Goal: Find specific page/section: Find specific page/section

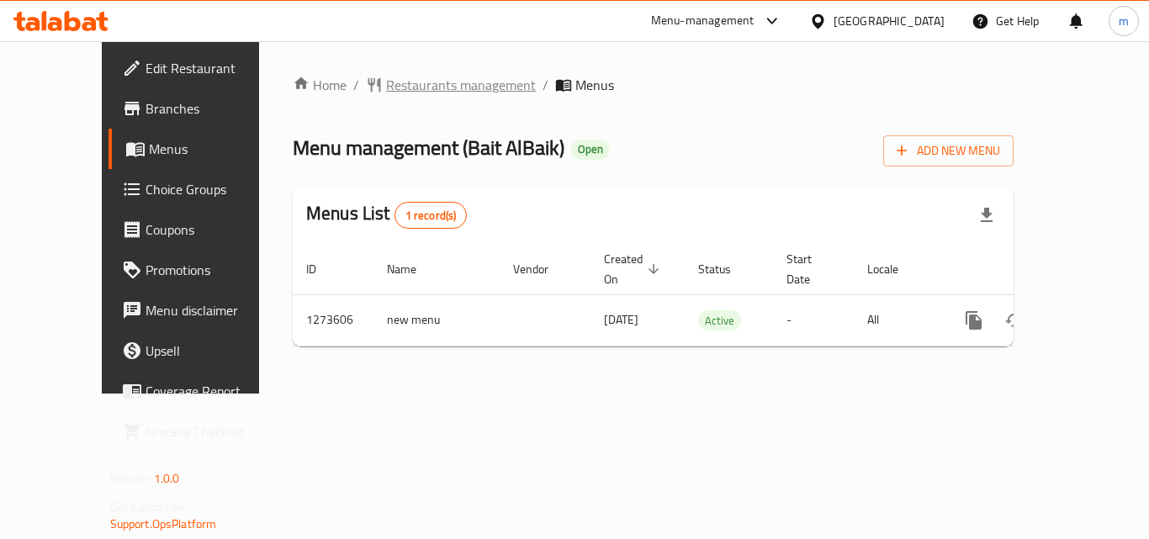
click at [426, 91] on span "Restaurants management" at bounding box center [461, 85] width 150 height 20
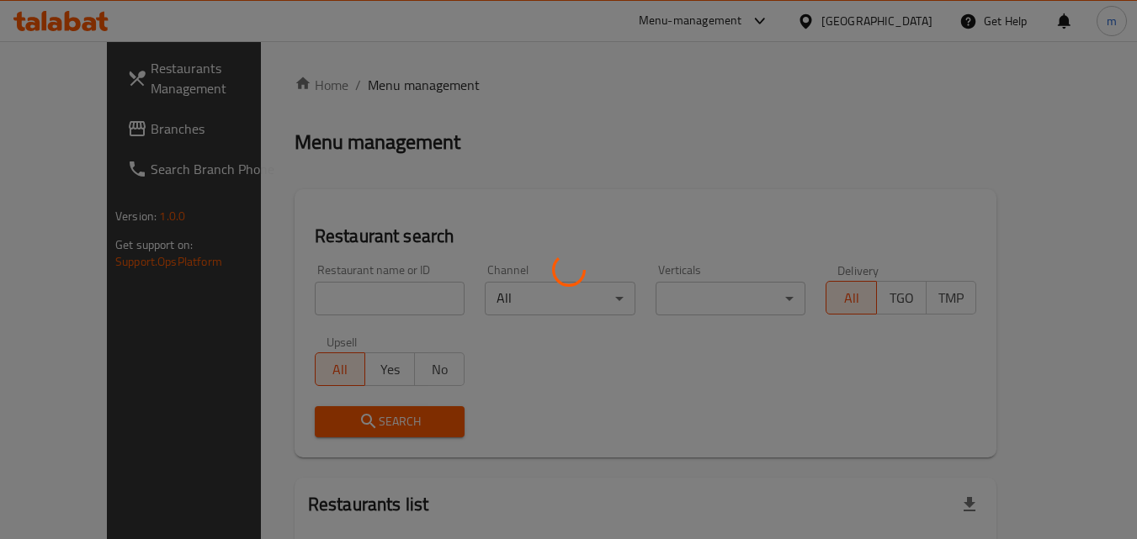
click at [310, 300] on div at bounding box center [568, 269] width 1137 height 539
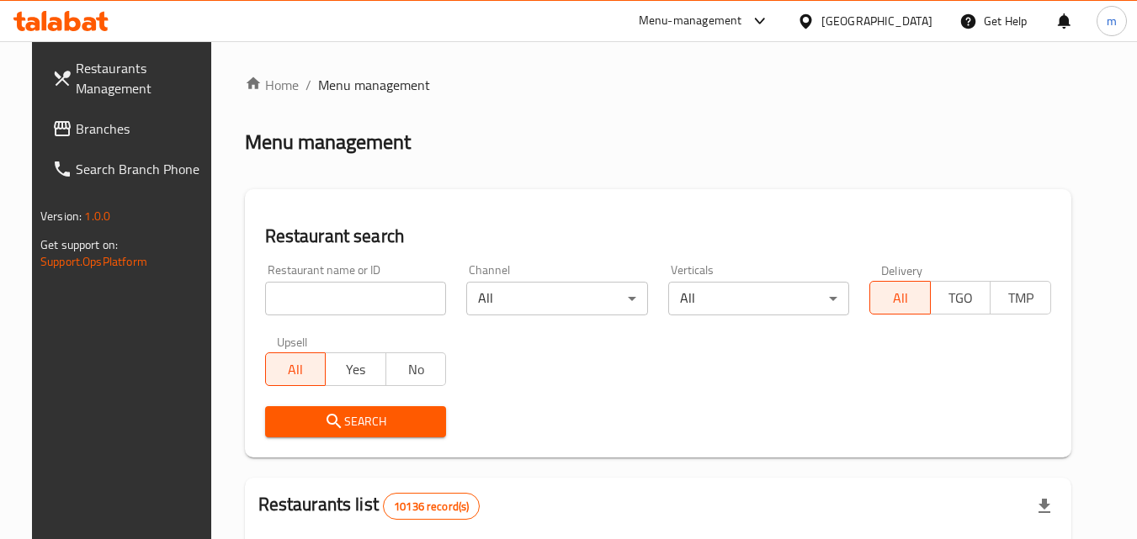
click at [310, 300] on input "search" at bounding box center [356, 299] width 182 height 34
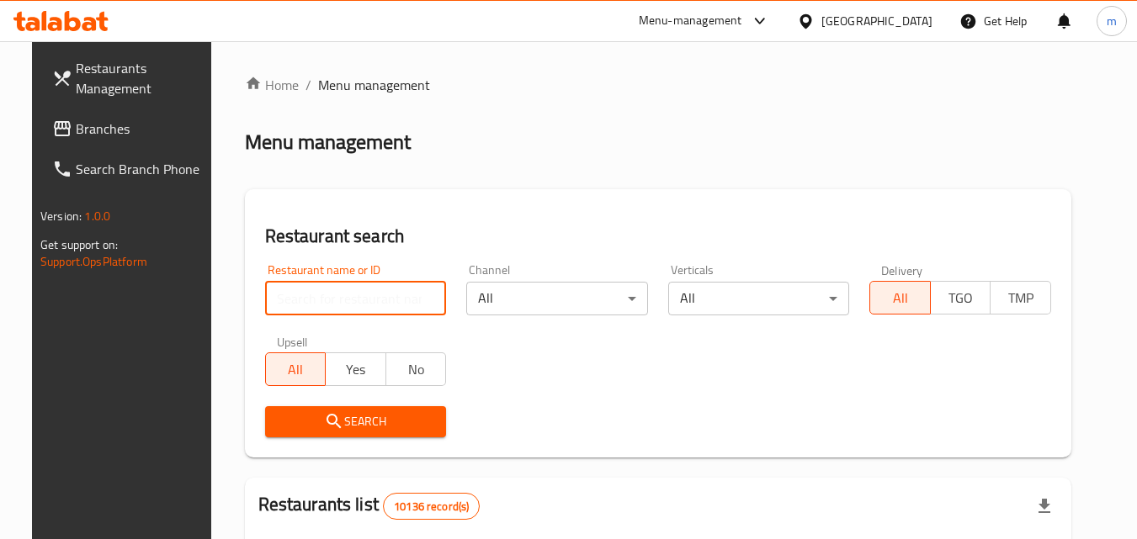
paste input "690874"
type input "690874"
click button "Search" at bounding box center [356, 421] width 182 height 31
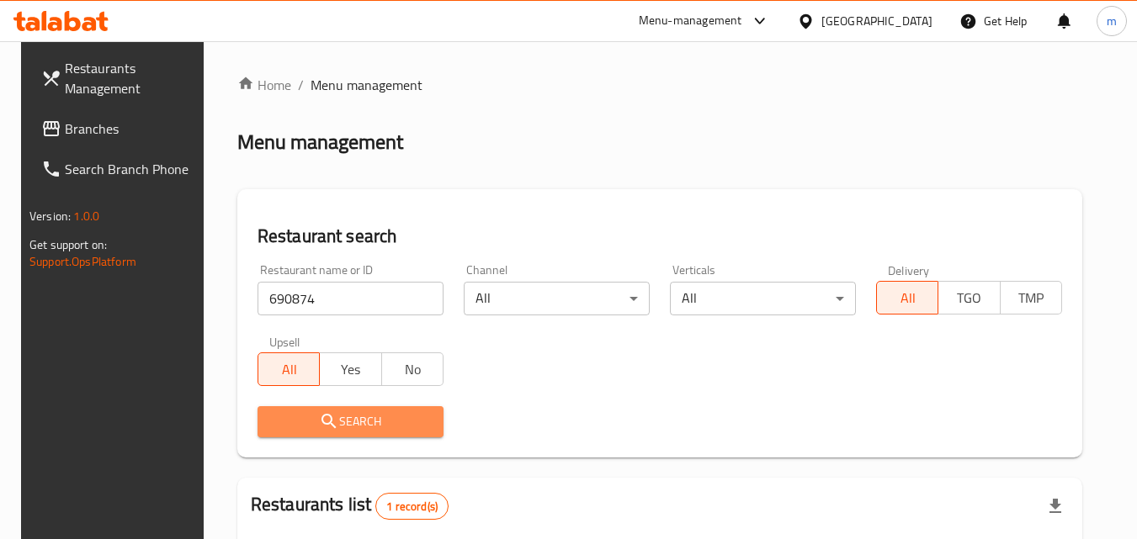
click at [319, 431] on icon "submit" at bounding box center [329, 421] width 20 height 20
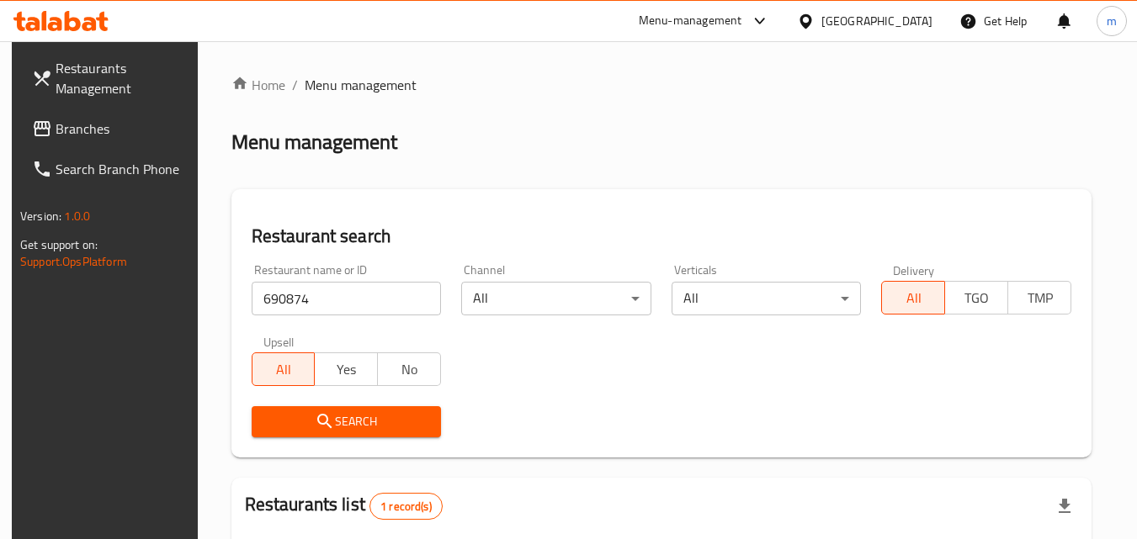
click at [933, 17] on div "Oman" at bounding box center [864, 21] width 162 height 40
click at [917, 19] on div "Oman" at bounding box center [876, 21] width 111 height 19
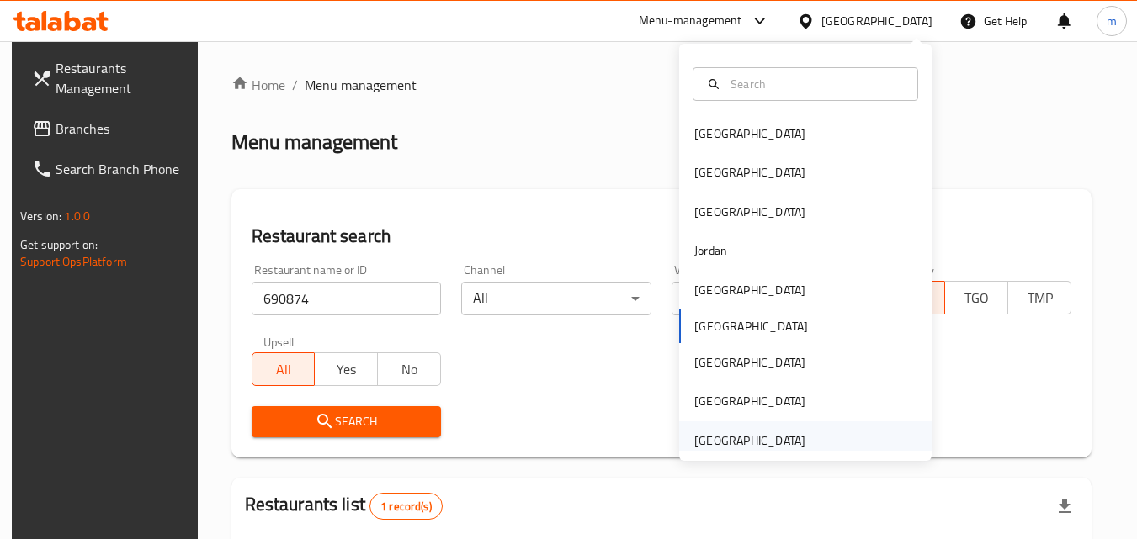
click at [809, 435] on div "[GEOGRAPHIC_DATA]" at bounding box center [805, 441] width 252 height 39
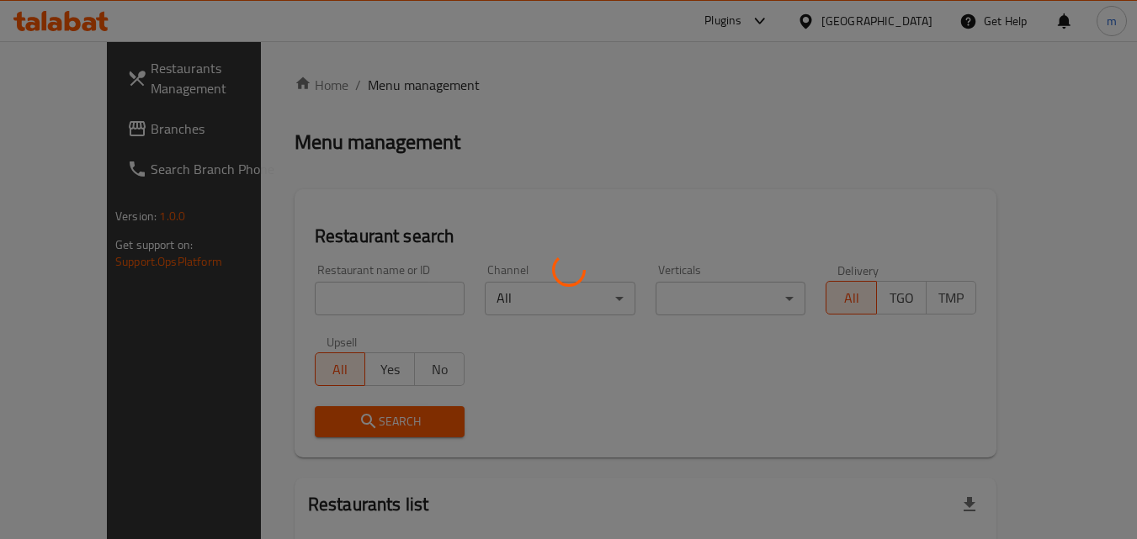
click at [125, 130] on div at bounding box center [568, 269] width 1137 height 539
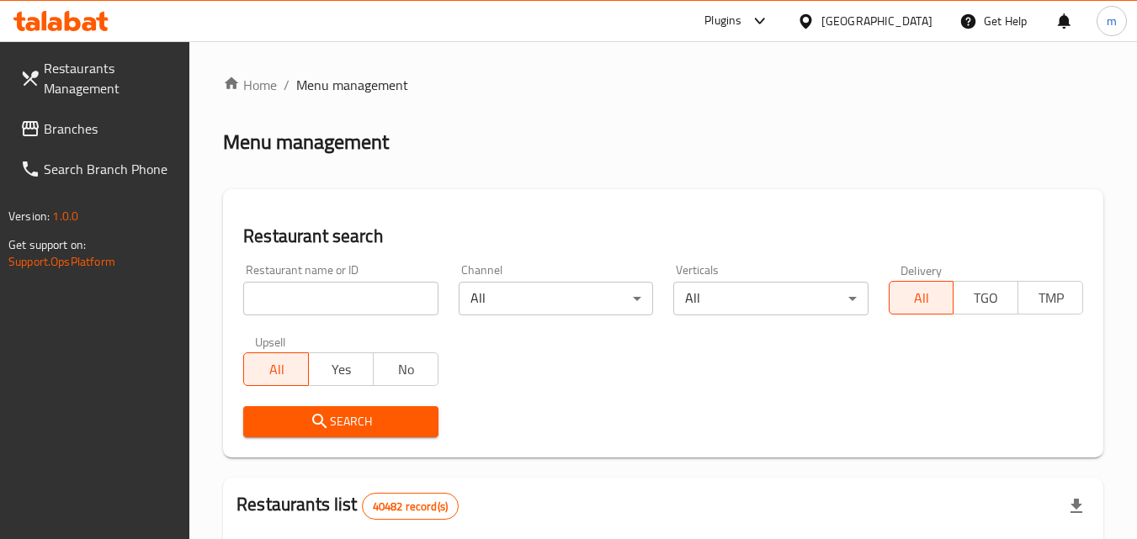
click at [125, 130] on span "Branches" at bounding box center [110, 129] width 133 height 20
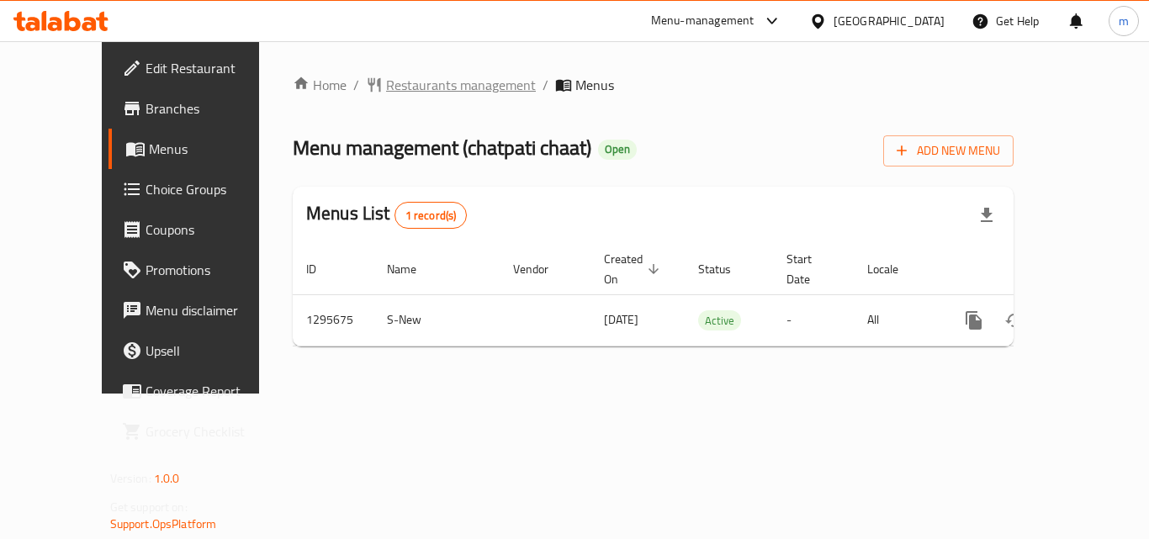
click at [386, 84] on span "Restaurants management" at bounding box center [461, 85] width 150 height 20
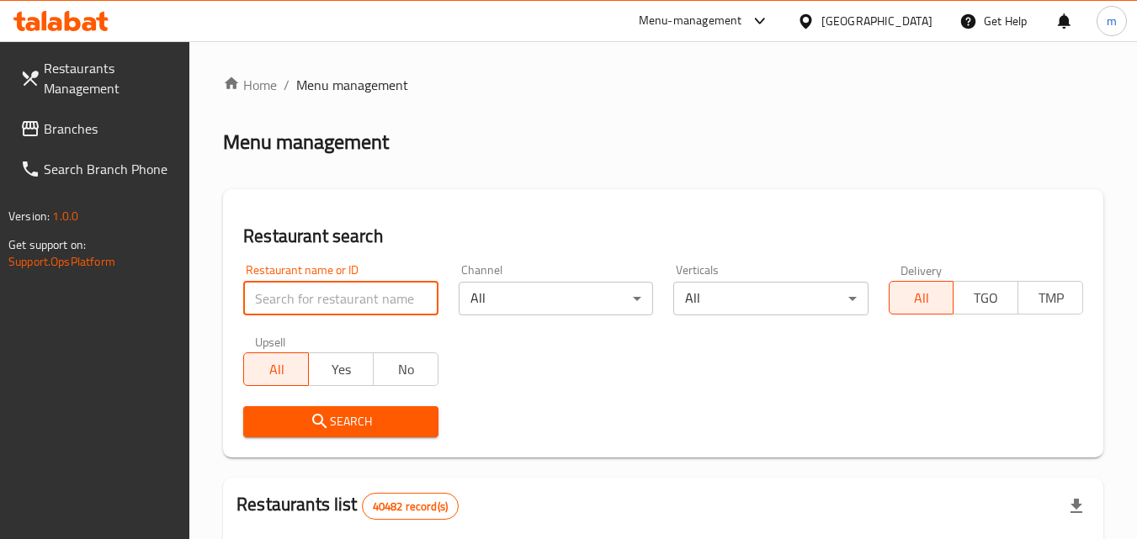
click at [300, 310] on input "search" at bounding box center [340, 299] width 194 height 34
paste input "699865"
type input "699865"
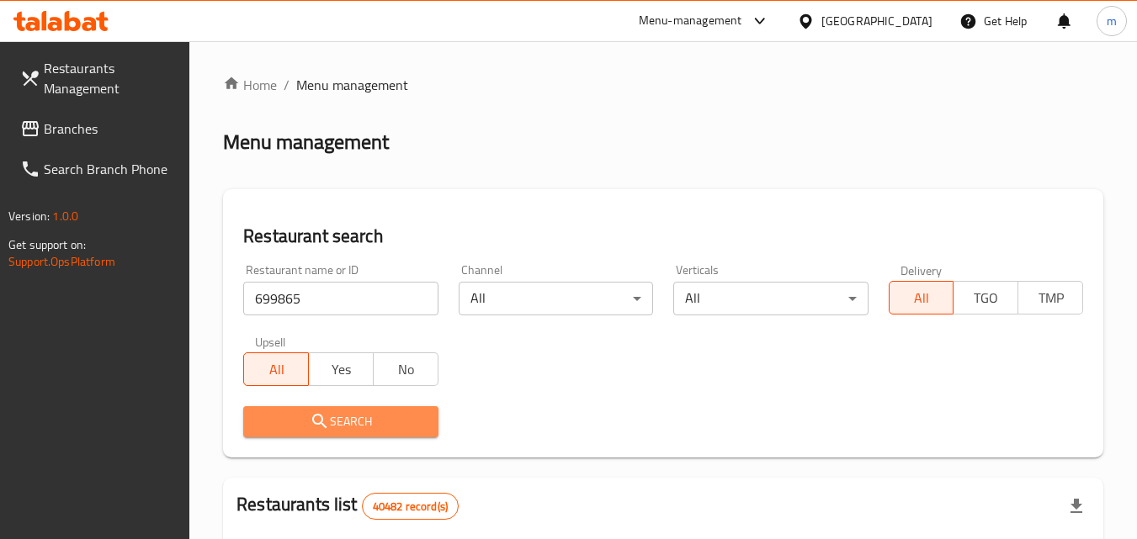
click at [369, 418] on span "Search" at bounding box center [340, 421] width 167 height 21
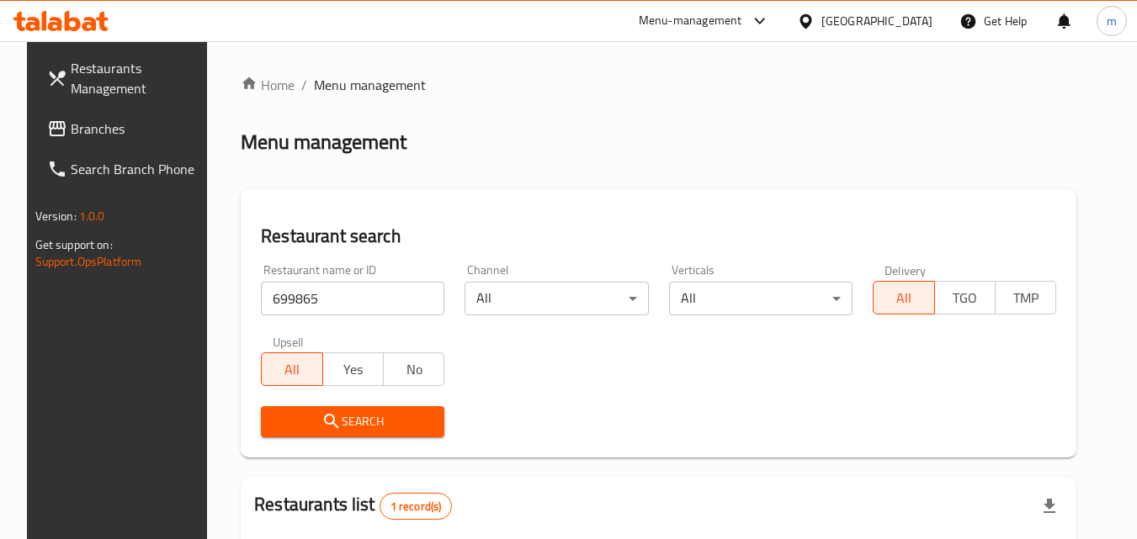
click at [113, 134] on span "Branches" at bounding box center [137, 129] width 133 height 20
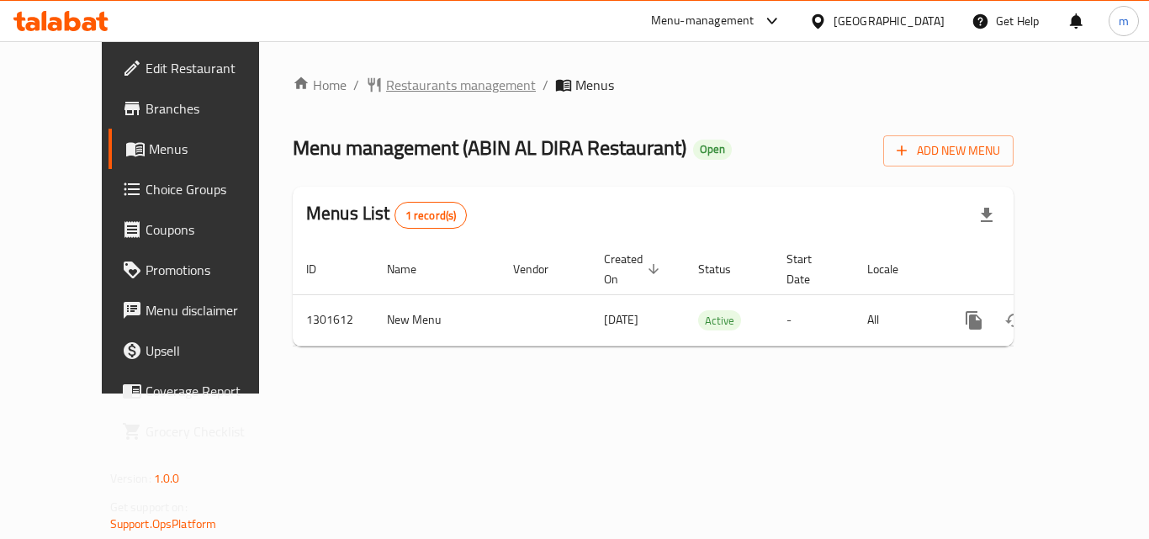
click at [386, 83] on span "Restaurants management" at bounding box center [461, 85] width 150 height 20
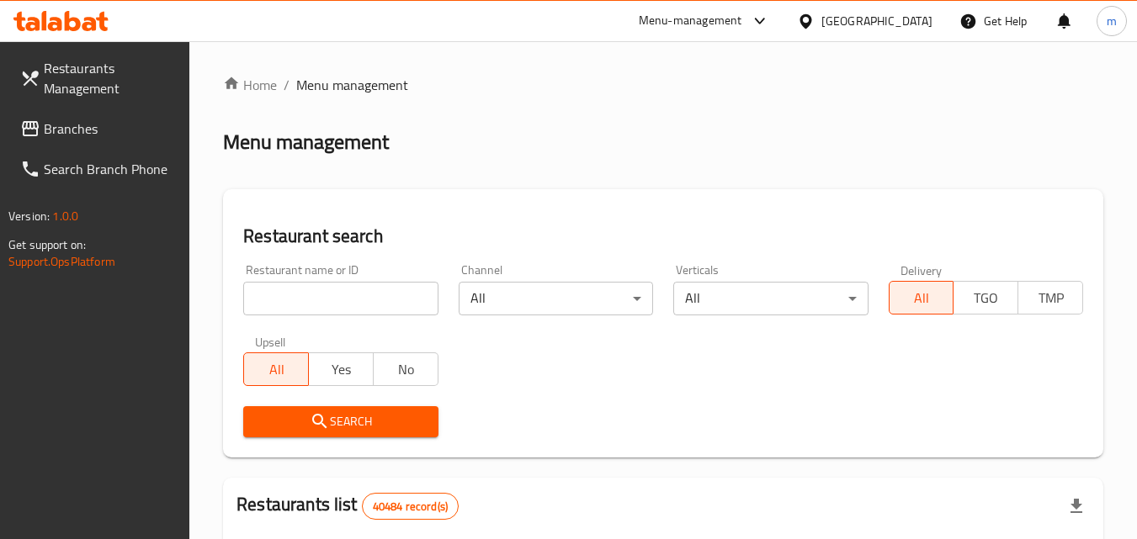
click at [296, 302] on input "search" at bounding box center [340, 299] width 194 height 34
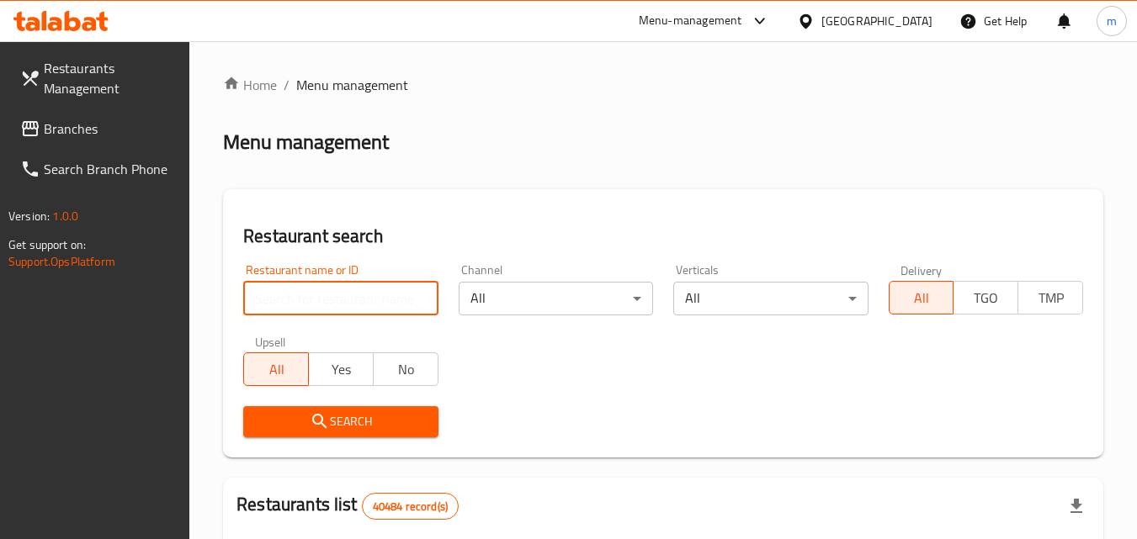
paste input "702003"
type input "702003"
click button "Search" at bounding box center [340, 421] width 194 height 31
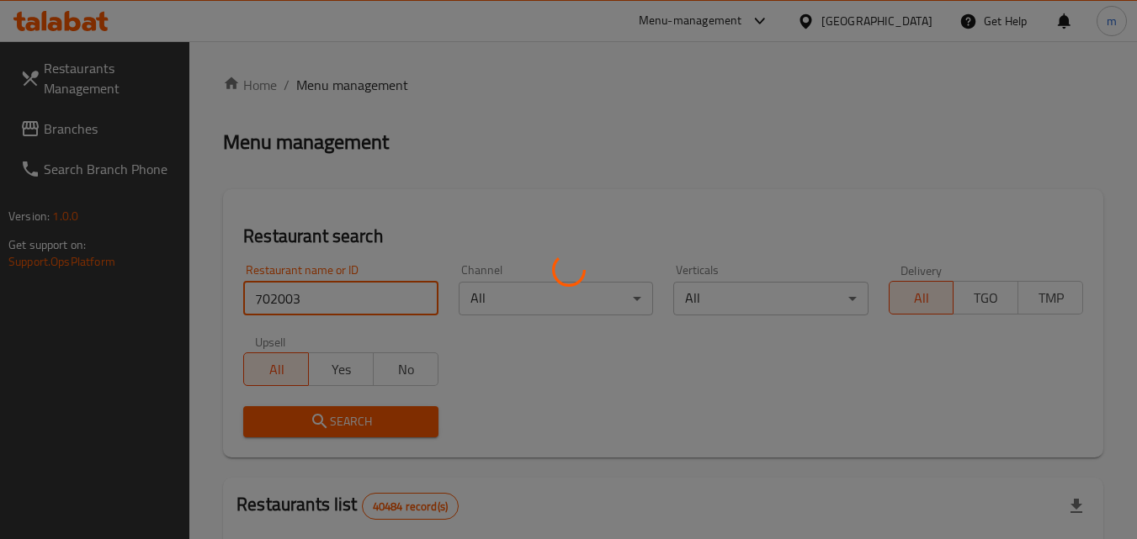
click at [399, 416] on div at bounding box center [568, 269] width 1137 height 539
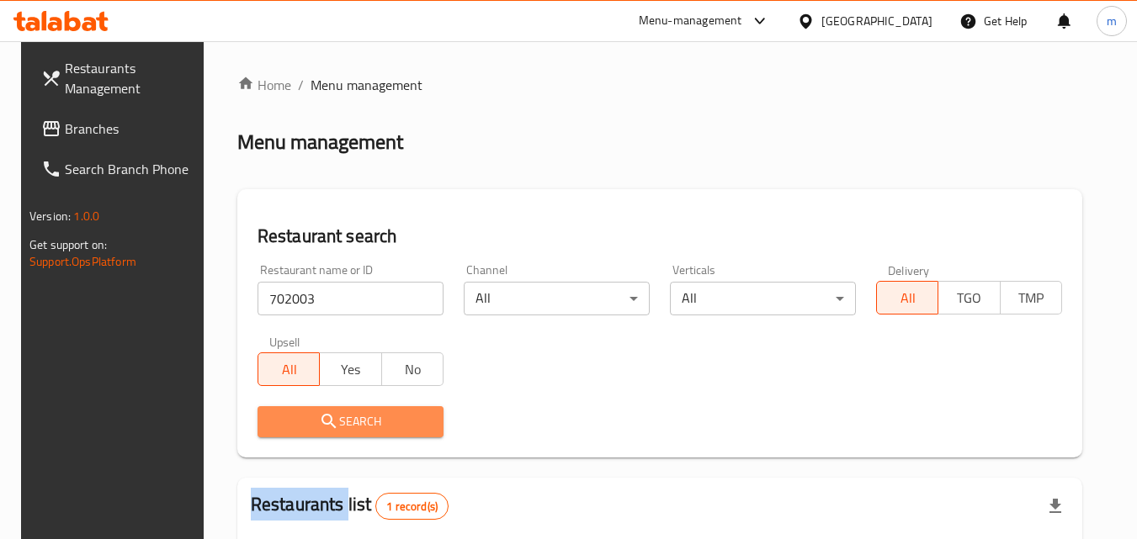
click at [399, 416] on span "Search" at bounding box center [350, 421] width 159 height 21
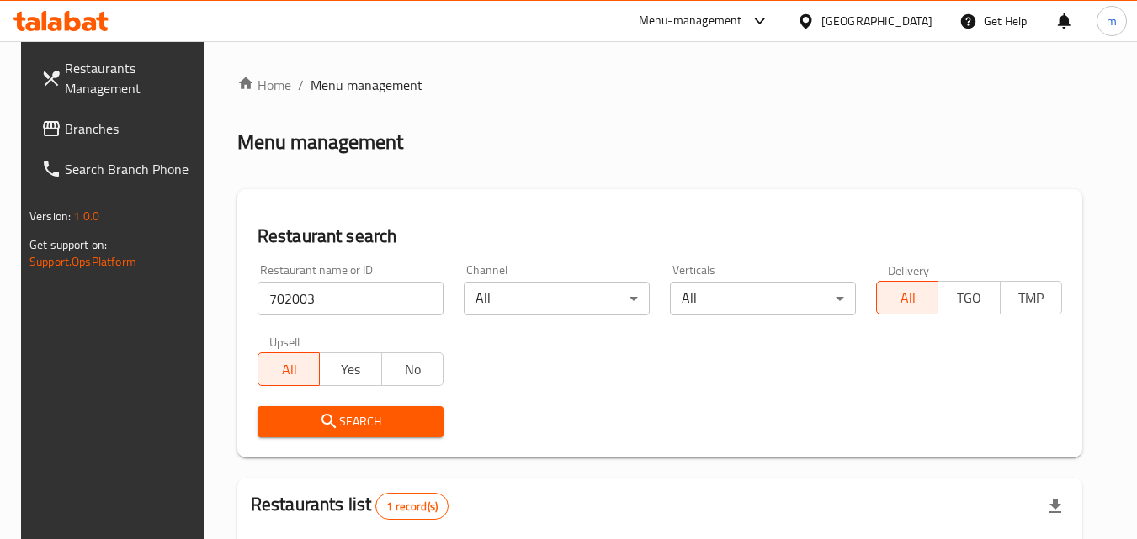
click at [887, 24] on div "[GEOGRAPHIC_DATA]" at bounding box center [876, 21] width 111 height 19
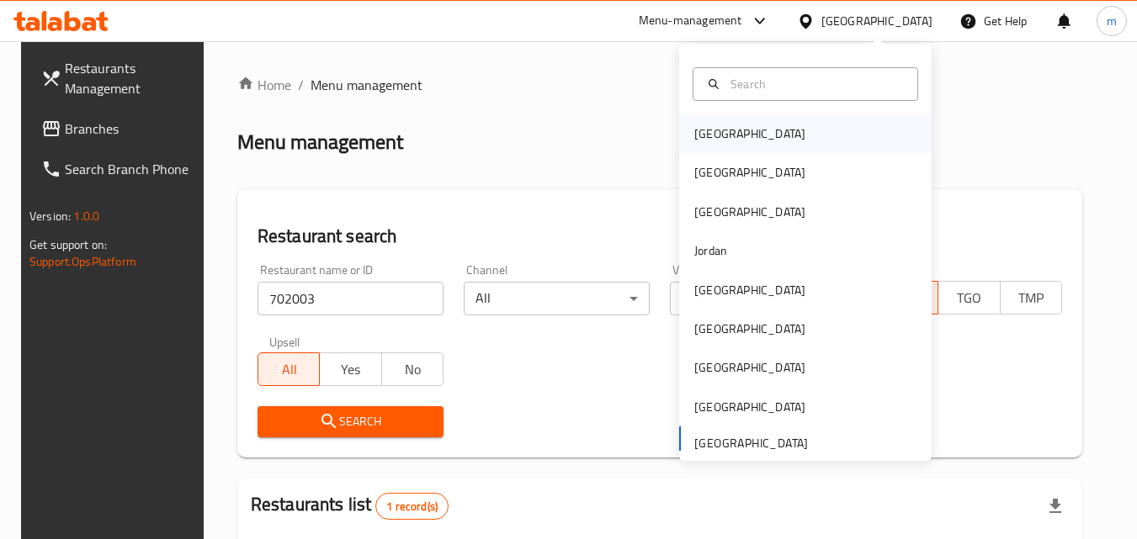
click at [824, 137] on div "[GEOGRAPHIC_DATA]" at bounding box center [805, 133] width 252 height 39
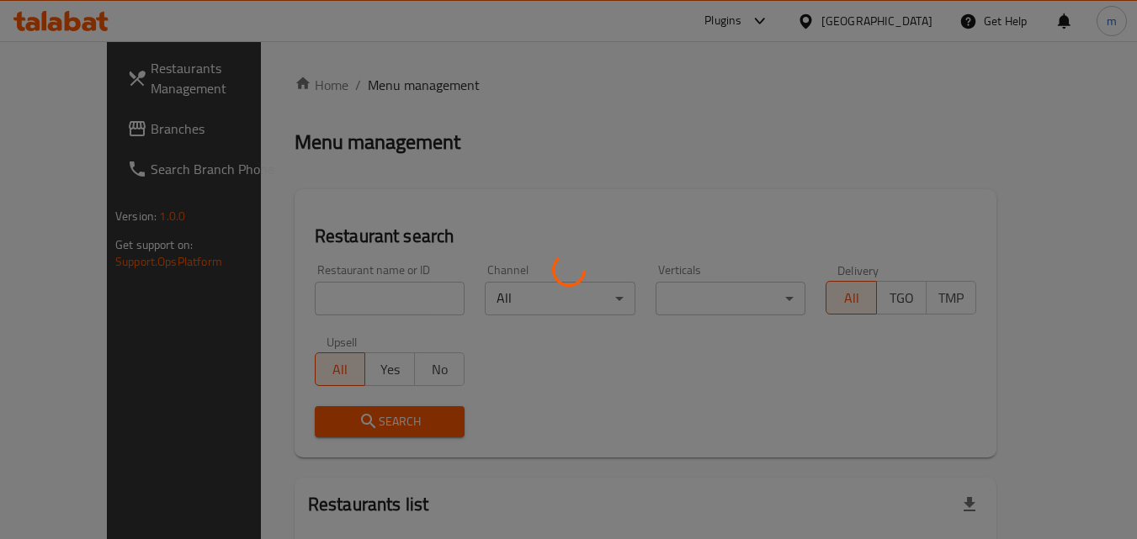
click at [78, 134] on div at bounding box center [568, 269] width 1137 height 539
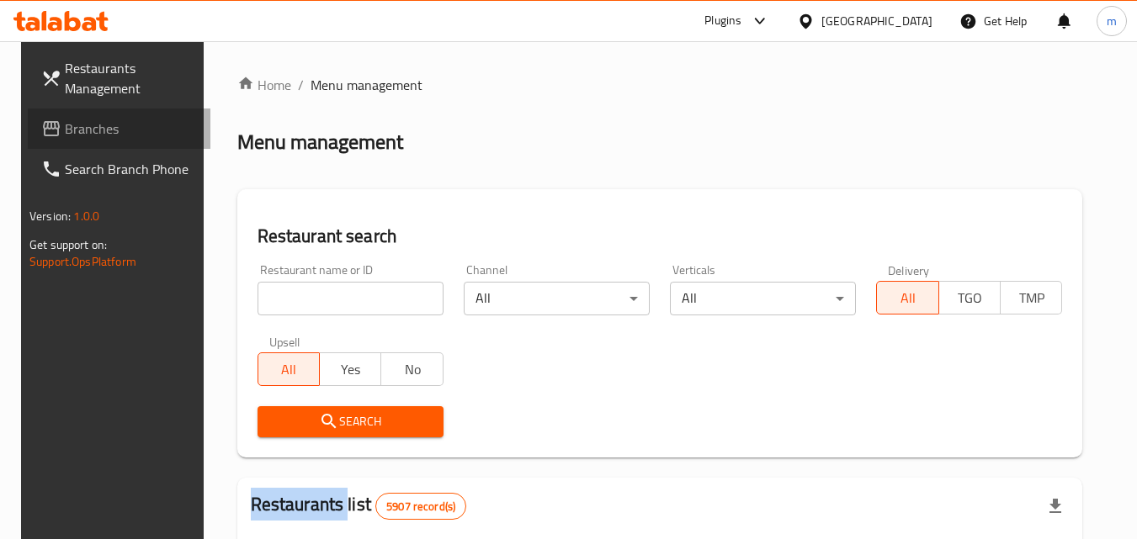
click at [123, 121] on span "Branches" at bounding box center [131, 129] width 133 height 20
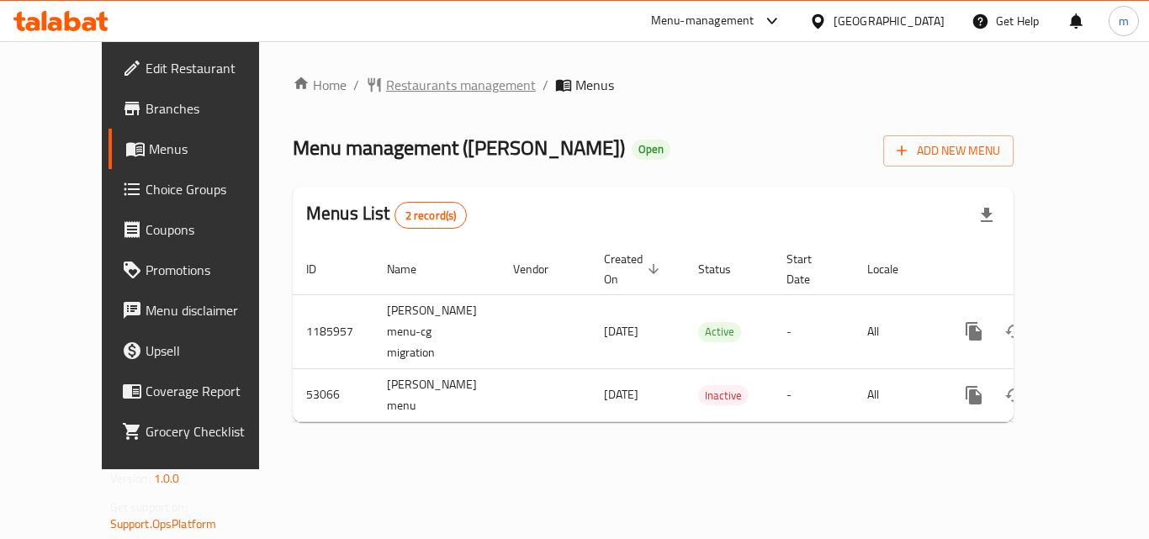
click at [386, 86] on span "Restaurants management" at bounding box center [461, 85] width 150 height 20
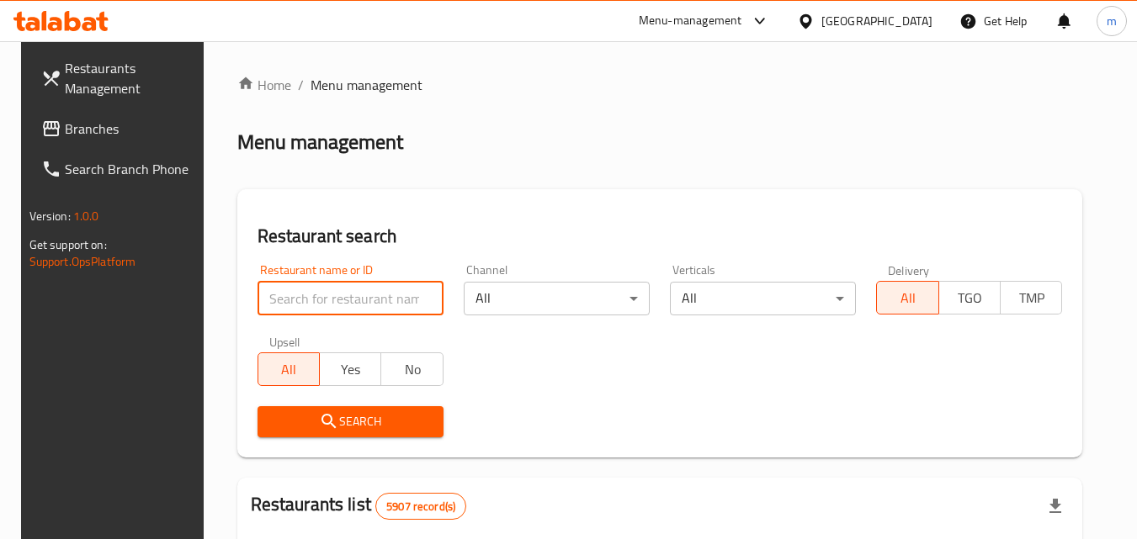
click at [294, 295] on input "search" at bounding box center [350, 299] width 186 height 34
paste input "26322"
type input "26322"
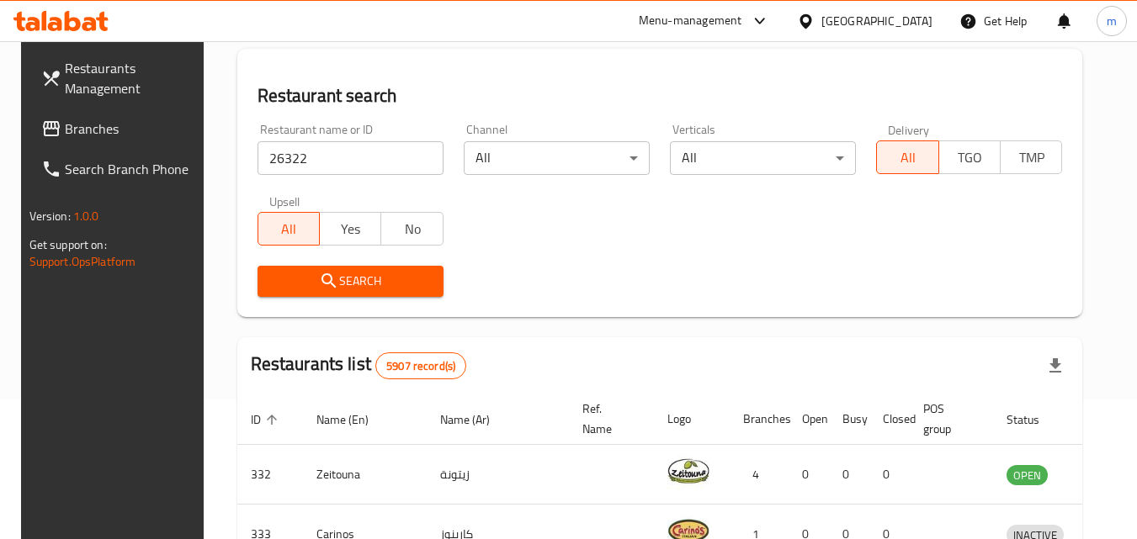
scroll to position [168, 0]
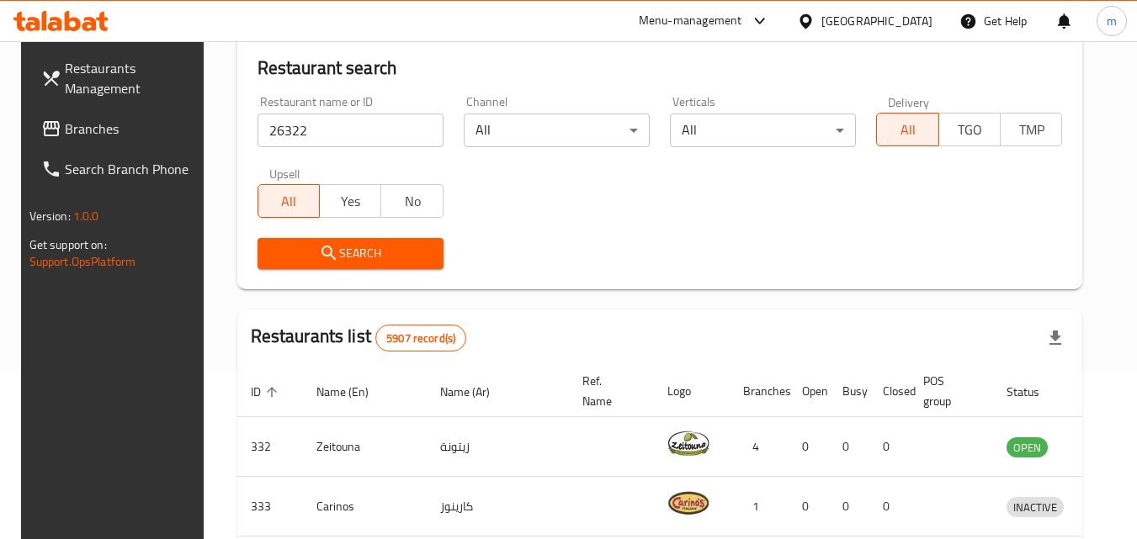
click at [364, 247] on span "Search" at bounding box center [350, 253] width 159 height 21
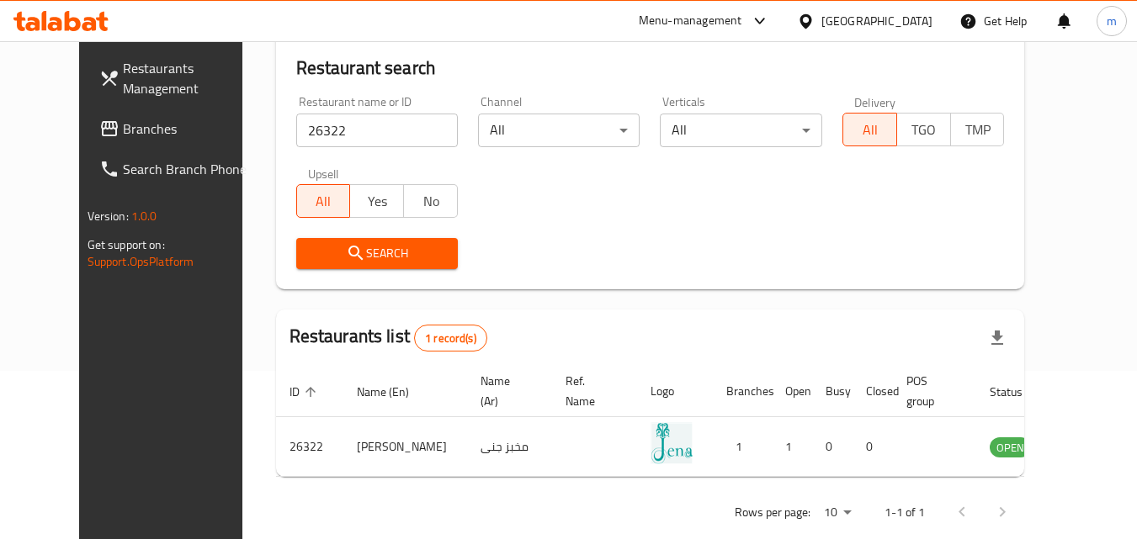
click at [898, 24] on div "Bahrain" at bounding box center [876, 21] width 111 height 19
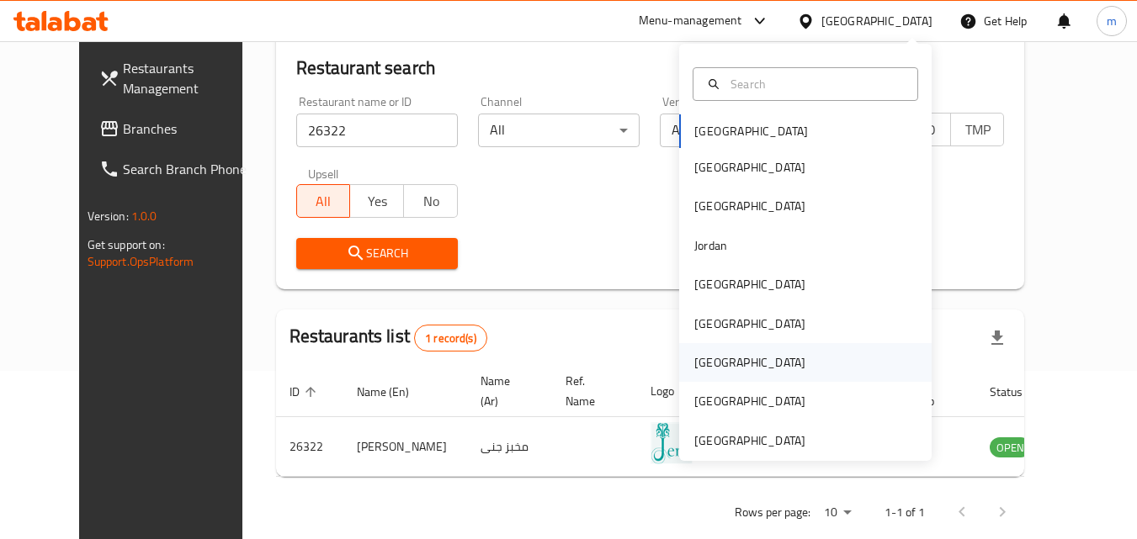
click at [758, 365] on div "Qatar" at bounding box center [805, 362] width 252 height 39
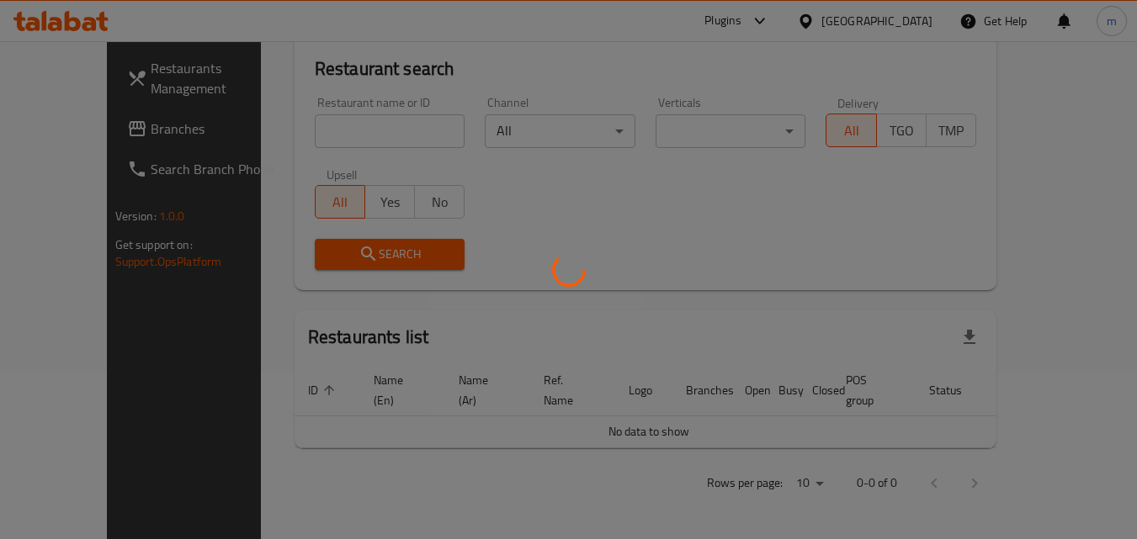
scroll to position [148, 0]
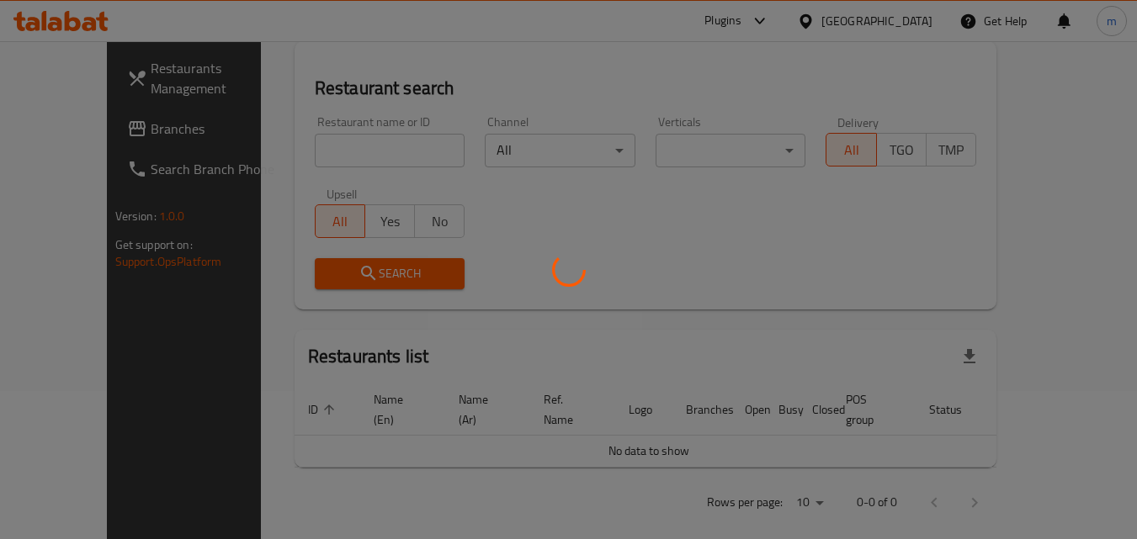
click at [83, 124] on div at bounding box center [568, 269] width 1137 height 539
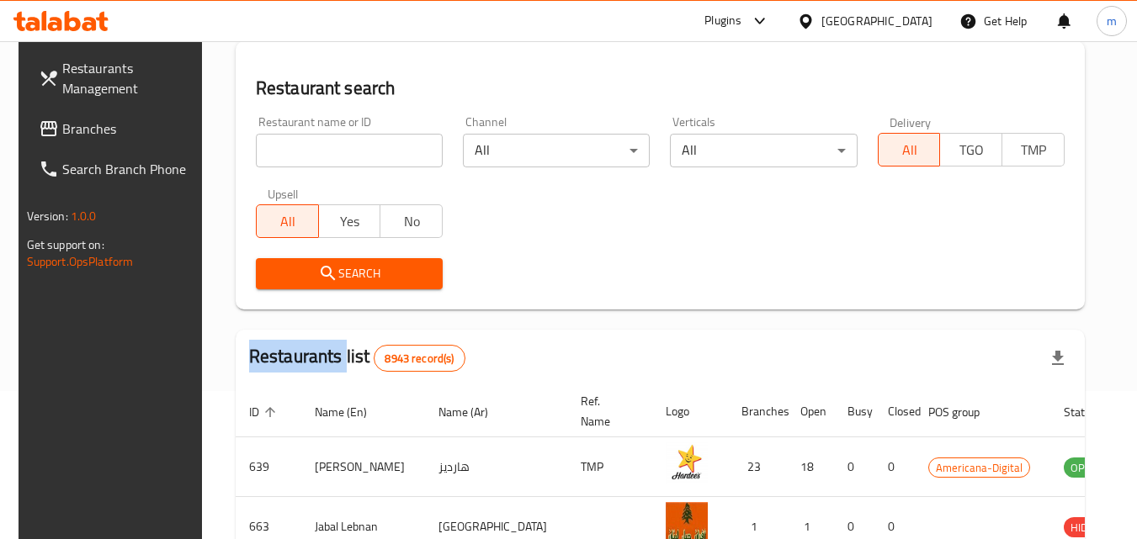
scroll to position [168, 0]
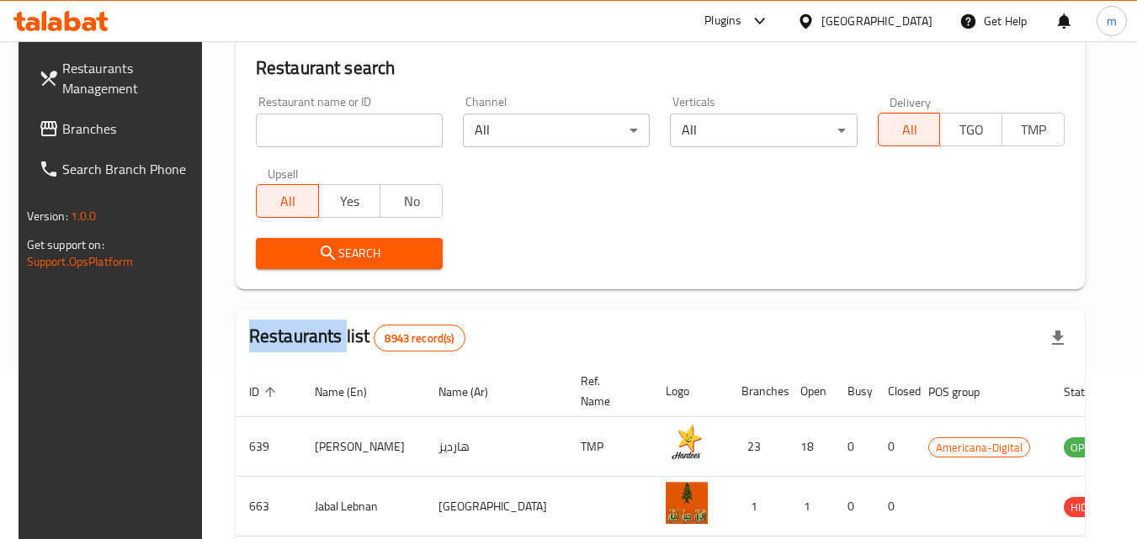
click at [83, 130] on span "Branches" at bounding box center [128, 129] width 133 height 20
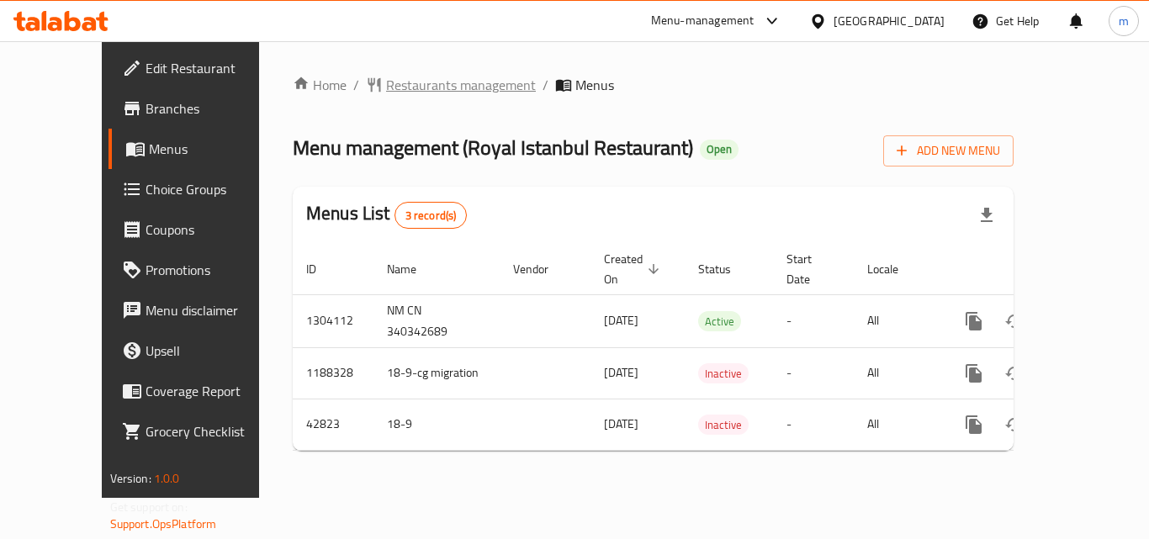
click at [386, 82] on span "Restaurants management" at bounding box center [461, 85] width 150 height 20
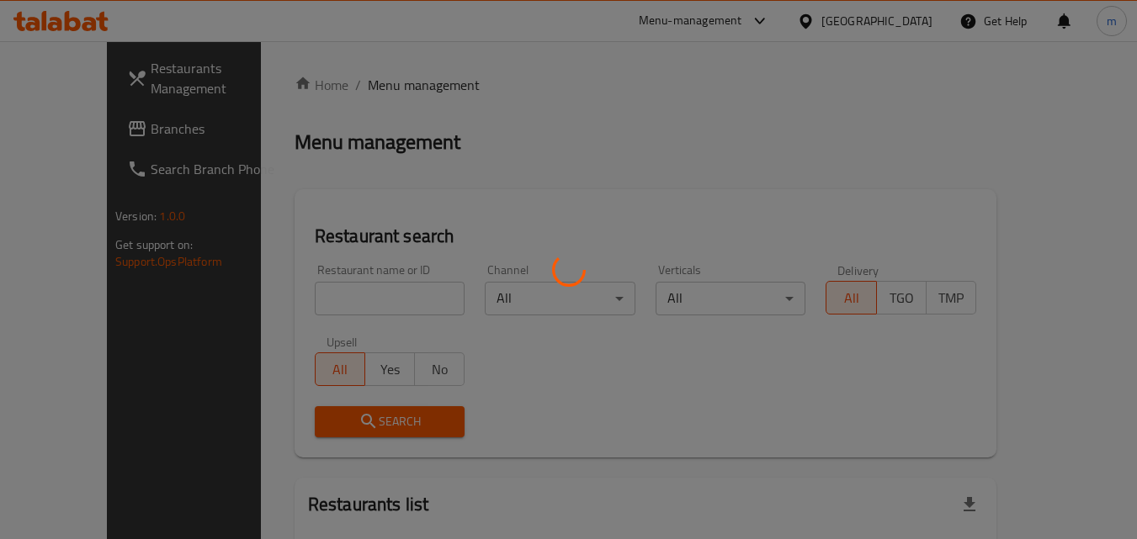
click at [315, 291] on div at bounding box center [568, 269] width 1137 height 539
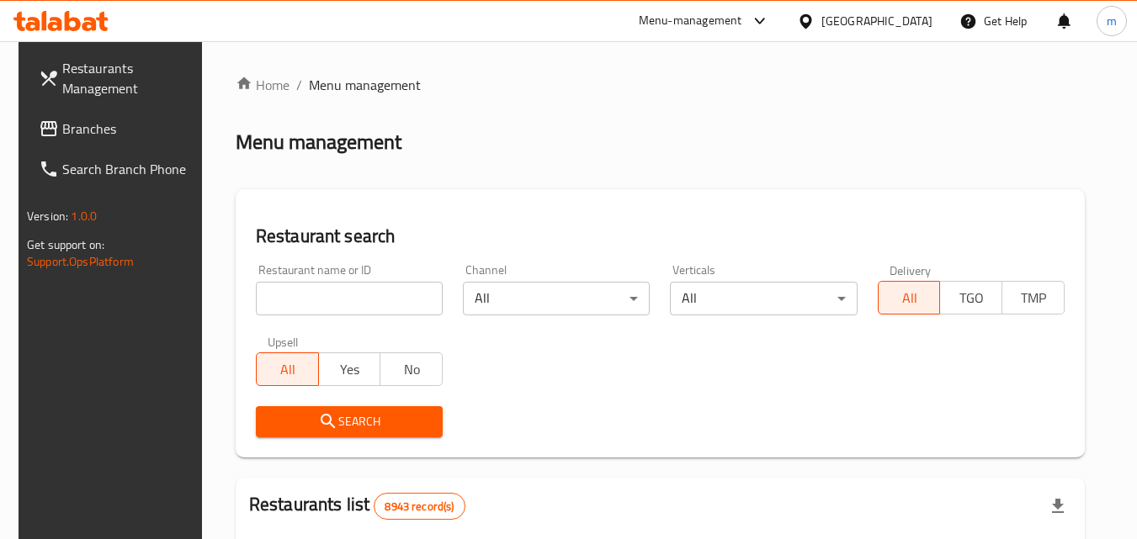
click at [315, 291] on input "search" at bounding box center [349, 299] width 187 height 34
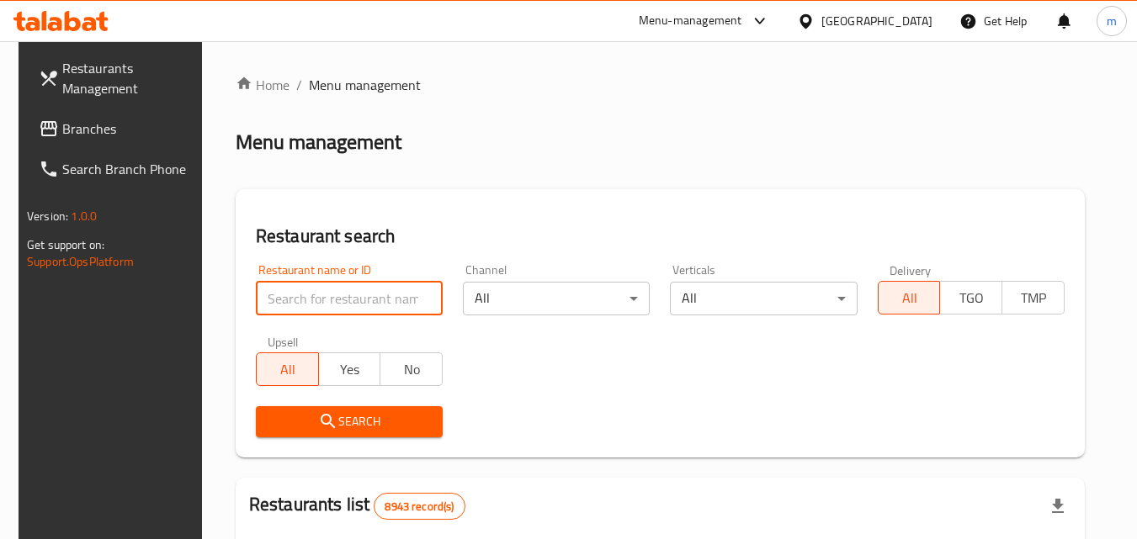
paste input "18062"
type input "18062"
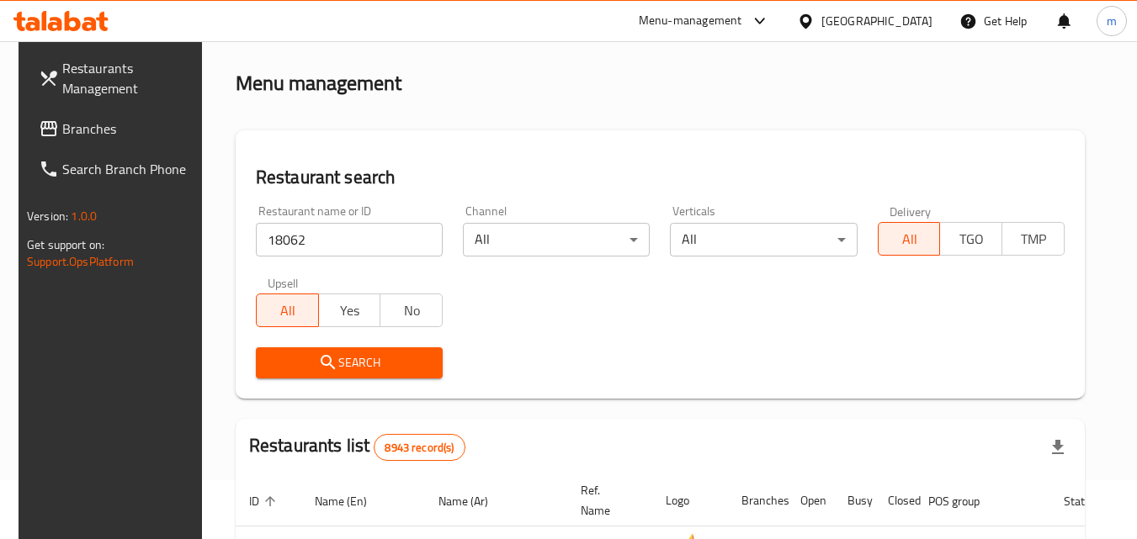
scroll to position [84, 0]
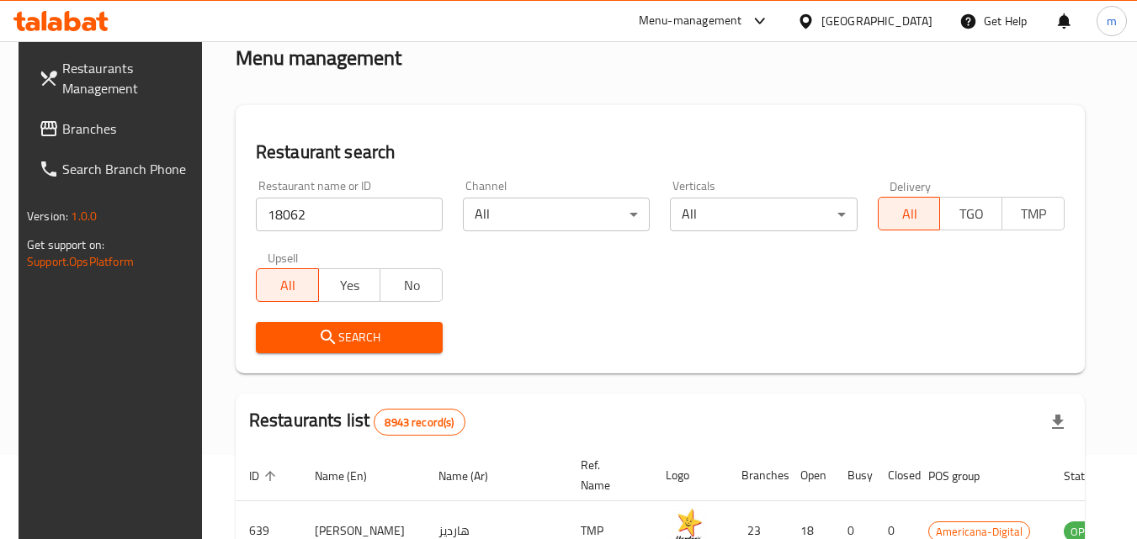
click at [373, 332] on span "Search" at bounding box center [349, 337] width 160 height 21
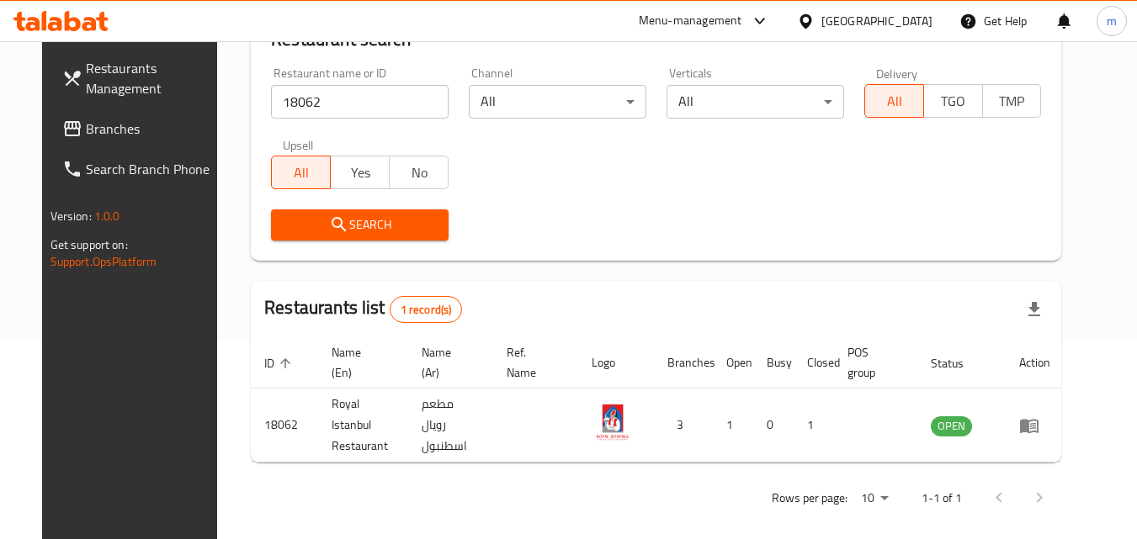
scroll to position [0, 0]
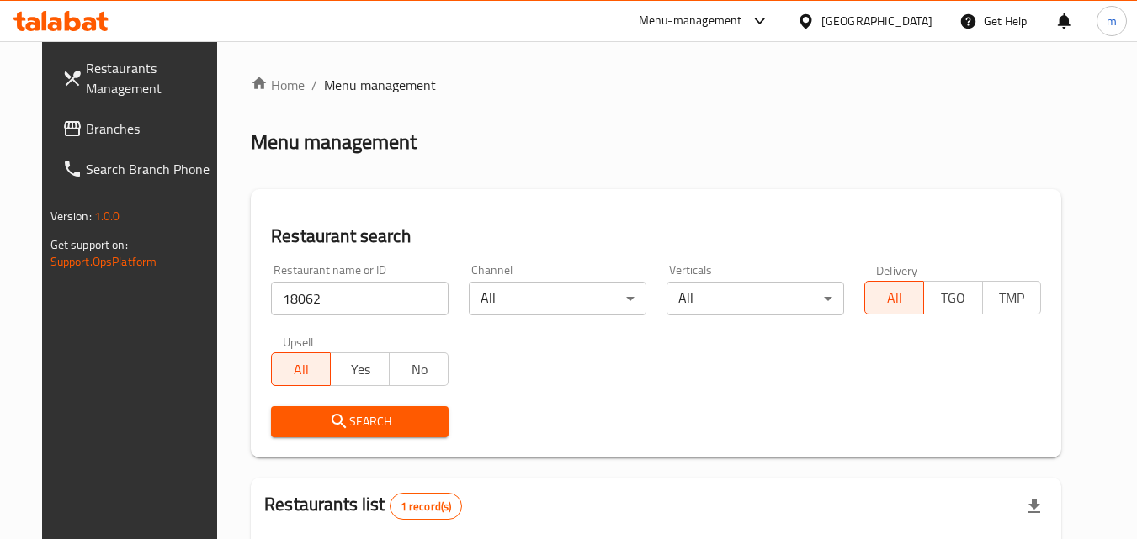
click at [903, 18] on div "Qatar" at bounding box center [876, 21] width 111 height 19
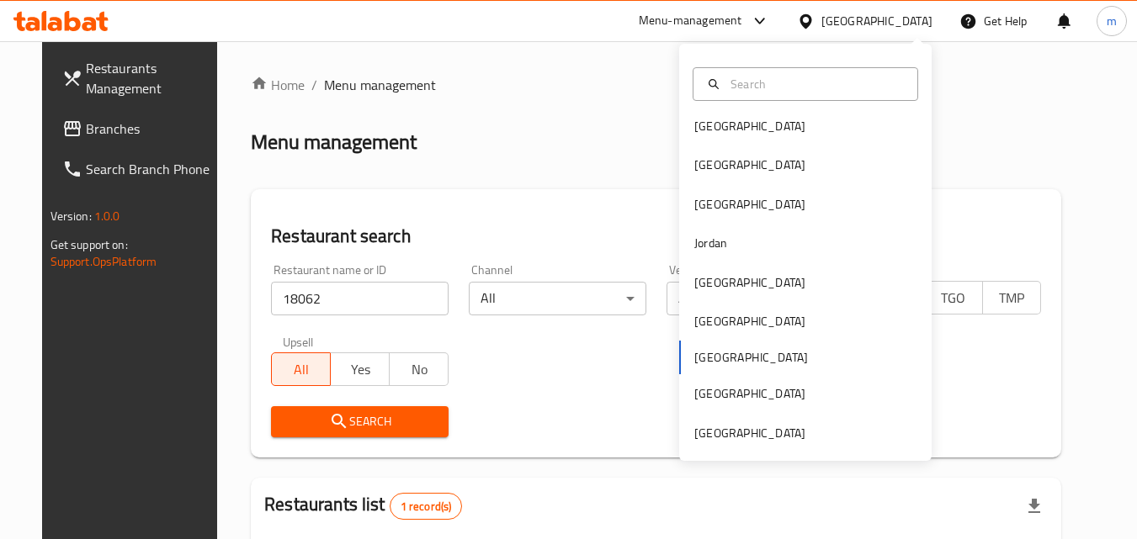
scroll to position [9, 0]
click at [895, 445] on div "United Arab Emirates" at bounding box center [805, 431] width 252 height 39
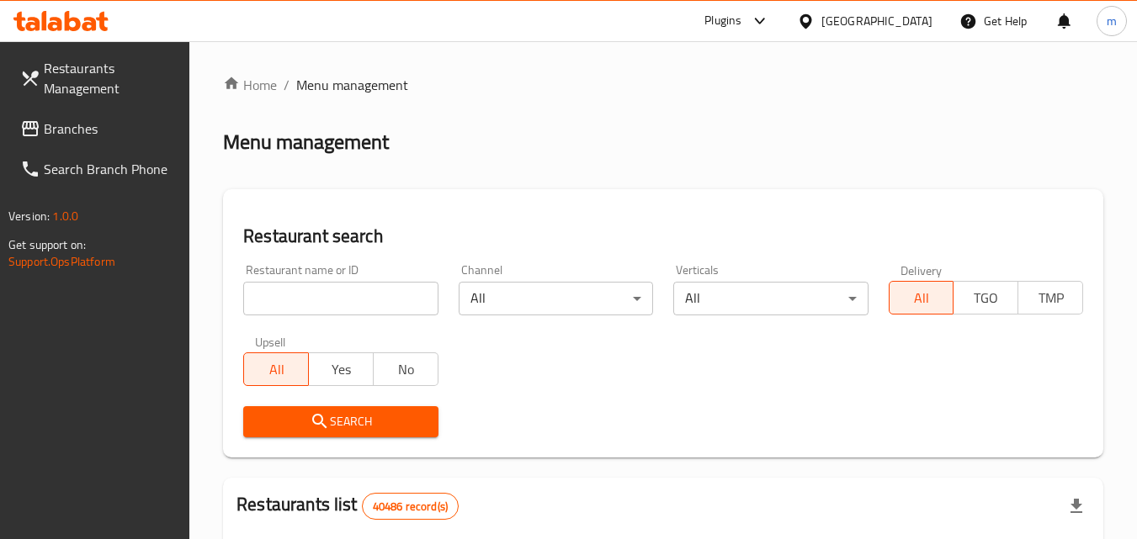
click at [87, 134] on span "Branches" at bounding box center [110, 129] width 133 height 20
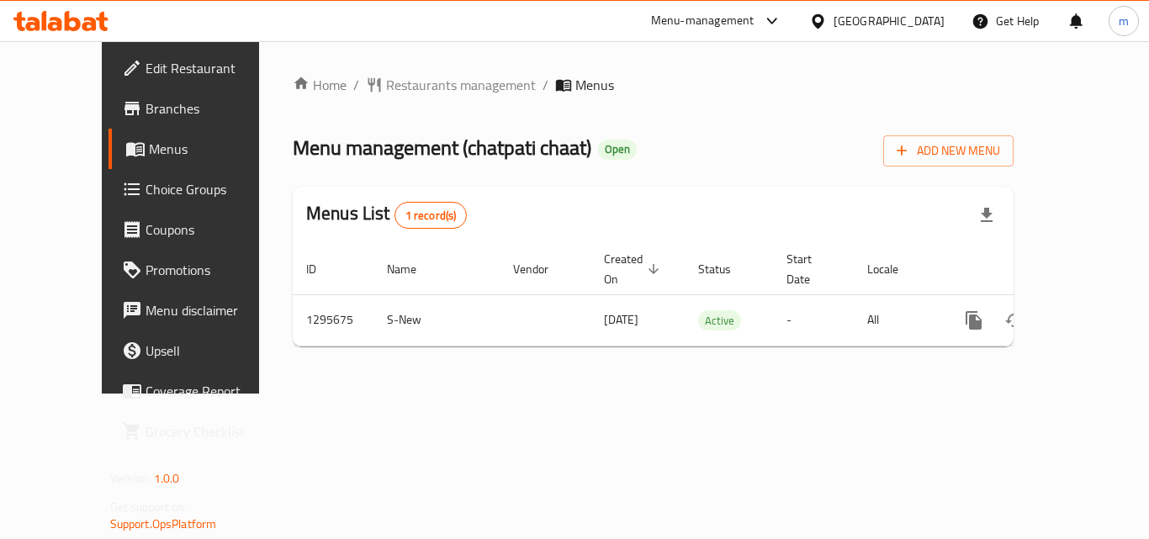
click at [341, 70] on div "Home / Restaurants management / Menus Menu management ( chatpati chaat ) Open A…" at bounding box center [653, 217] width 788 height 353
click at [386, 85] on span "Restaurants management" at bounding box center [461, 85] width 150 height 20
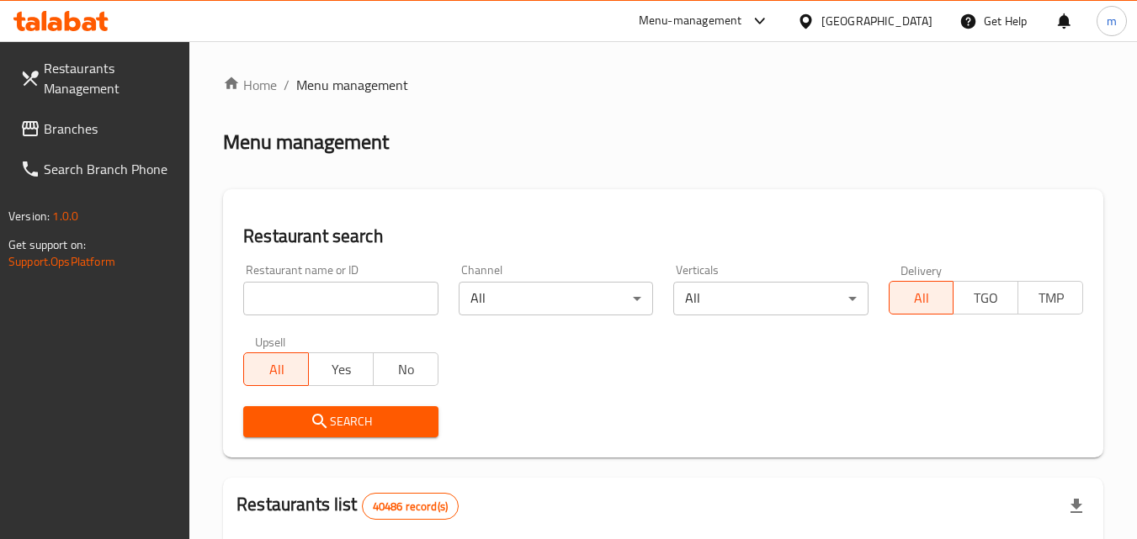
click at [298, 286] on input "search" at bounding box center [340, 299] width 194 height 34
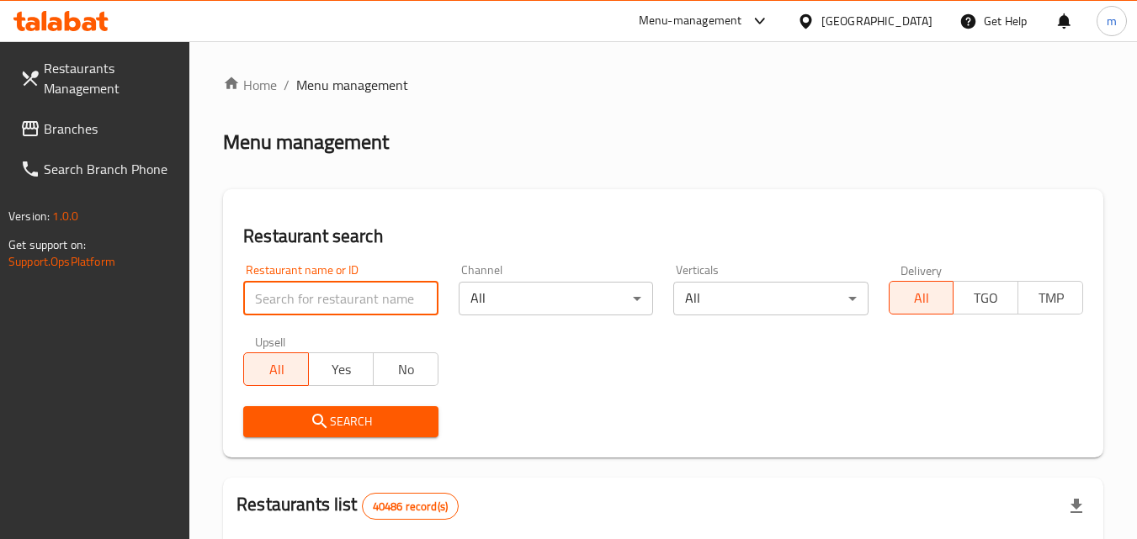
click at [299, 286] on input "search" at bounding box center [340, 299] width 194 height 34
paste input "699865"
type input "699865"
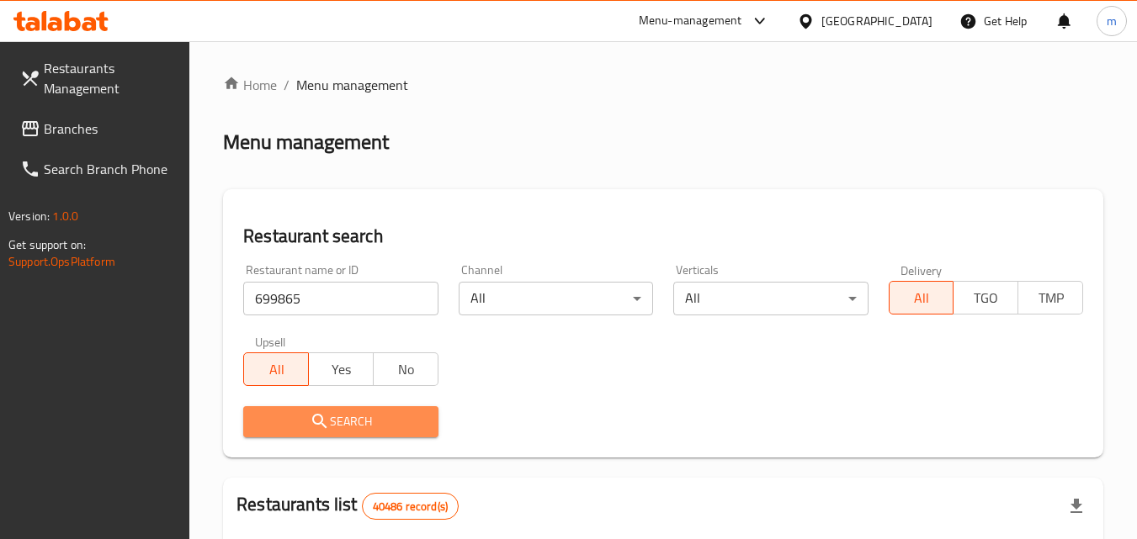
click at [323, 427] on icon "submit" at bounding box center [320, 421] width 20 height 20
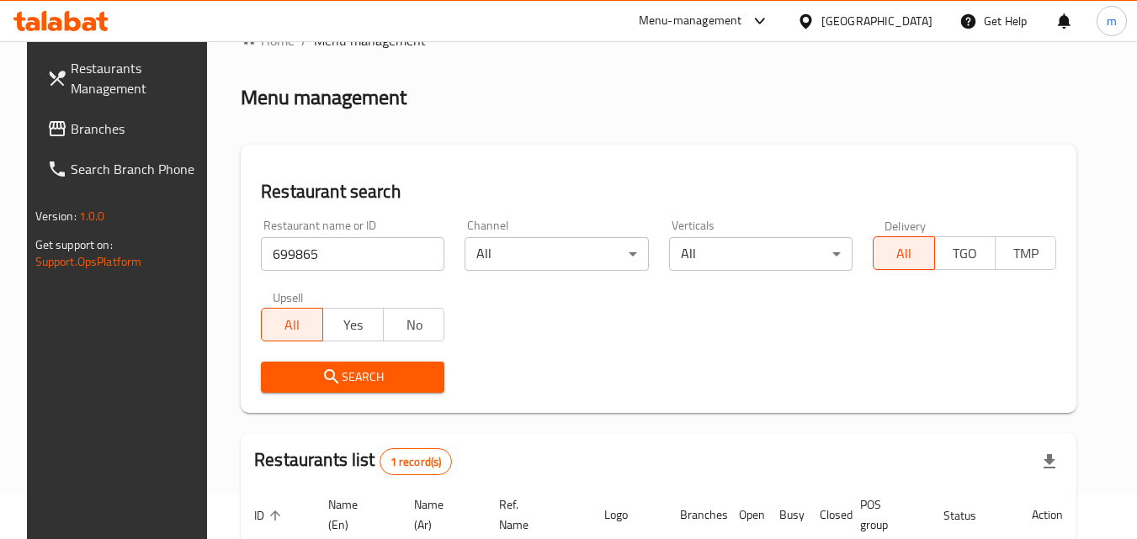
scroll to position [43, 0]
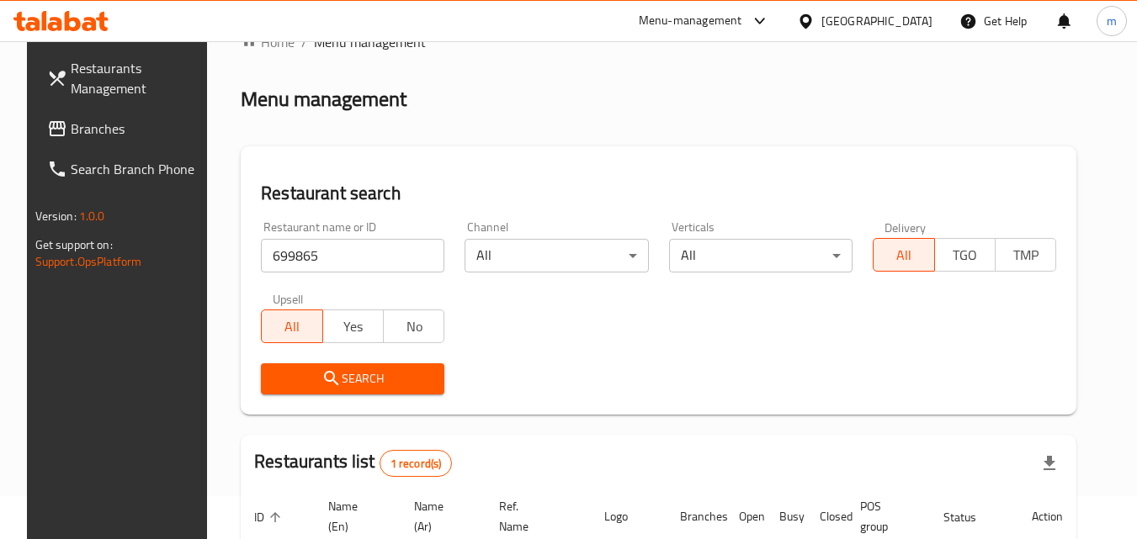
click at [871, 28] on div "United Arab Emirates" at bounding box center [876, 21] width 111 height 19
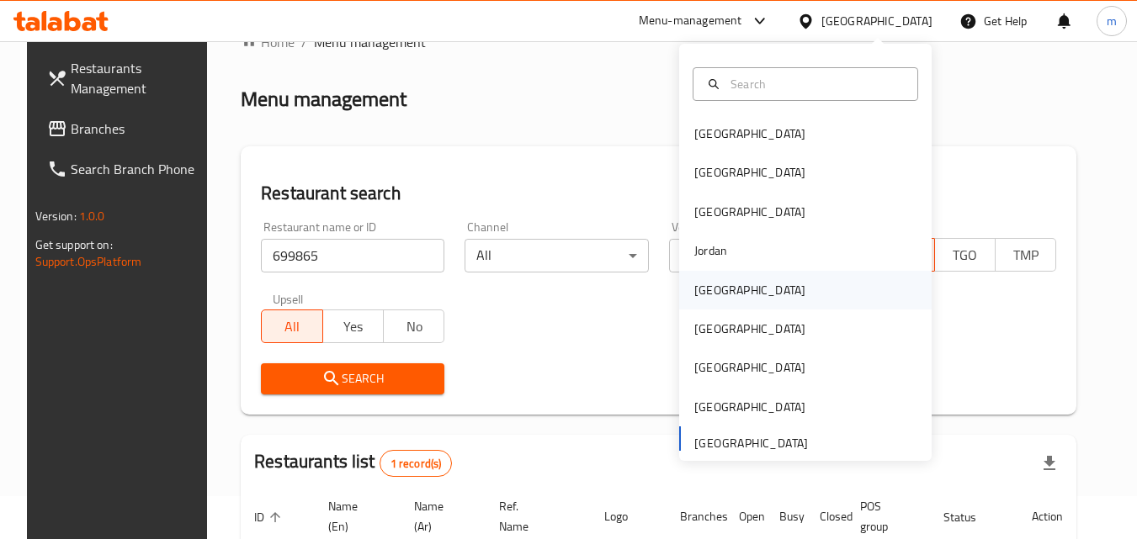
click at [803, 289] on div "[GEOGRAPHIC_DATA]" at bounding box center [805, 290] width 252 height 39
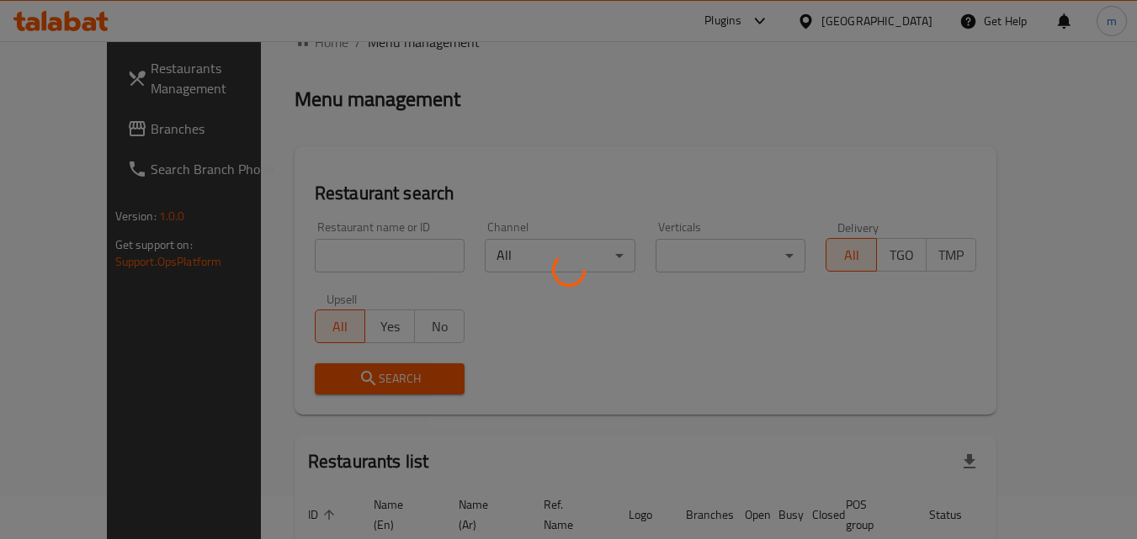
click at [146, 118] on div at bounding box center [568, 269] width 1137 height 539
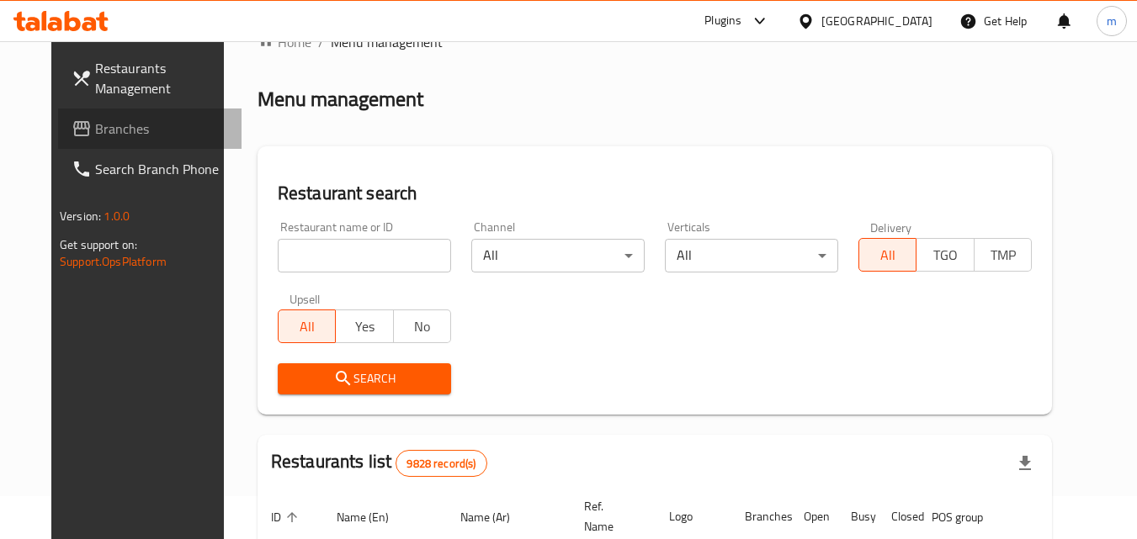
click at [146, 118] on link "Branches" at bounding box center [149, 129] width 183 height 40
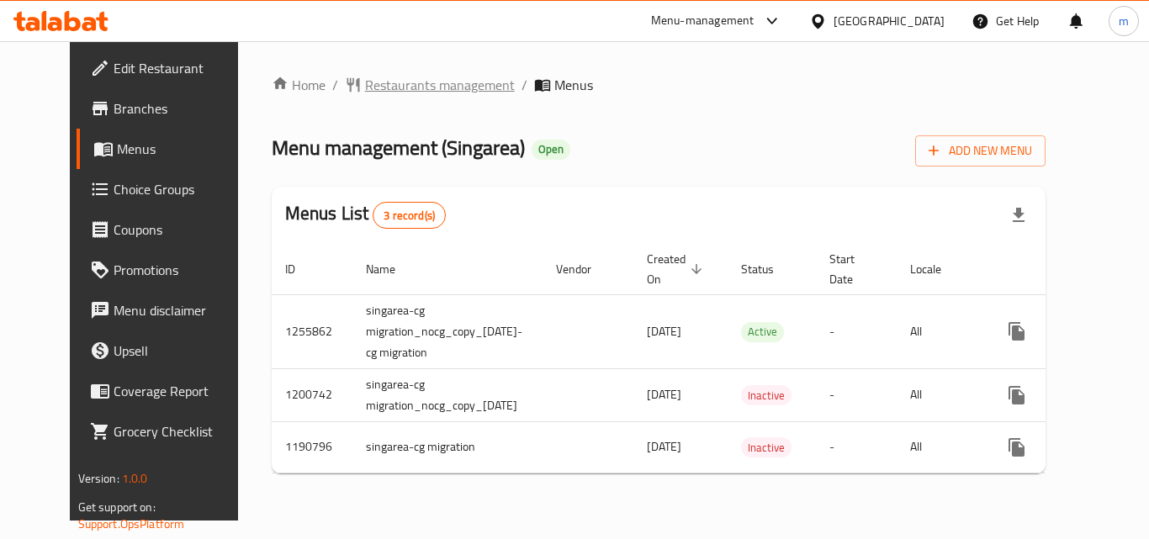
click at [365, 88] on span "Restaurants management" at bounding box center [440, 85] width 150 height 20
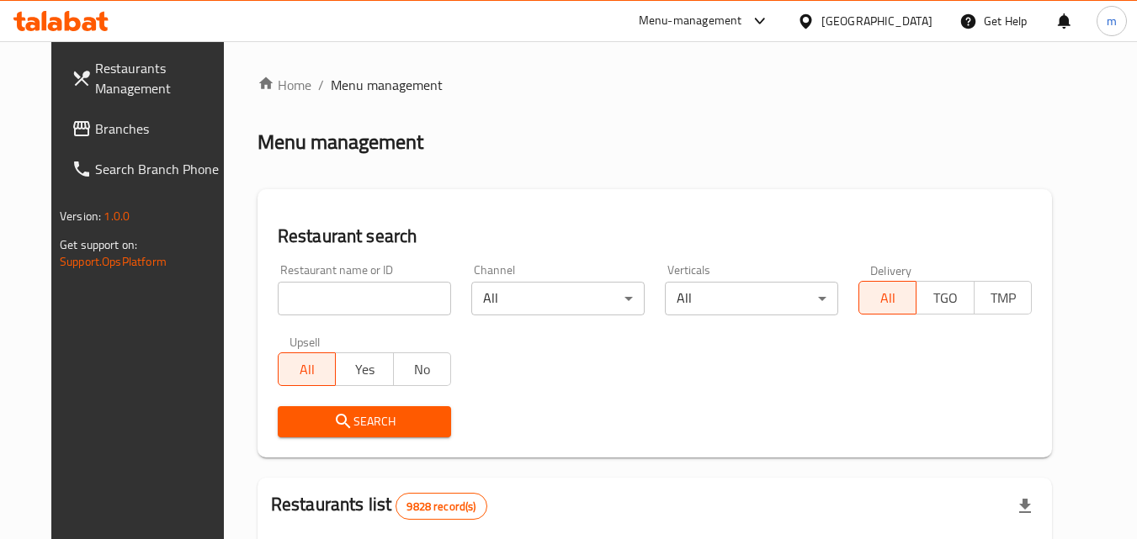
click at [300, 300] on input "search" at bounding box center [364, 299] width 173 height 34
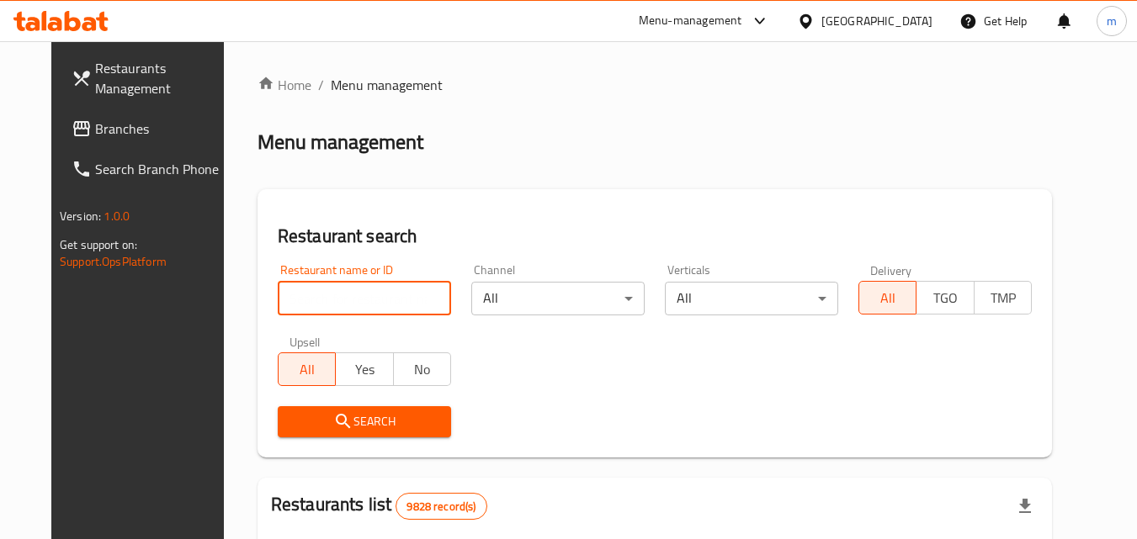
paste input "623221"
type input "623221"
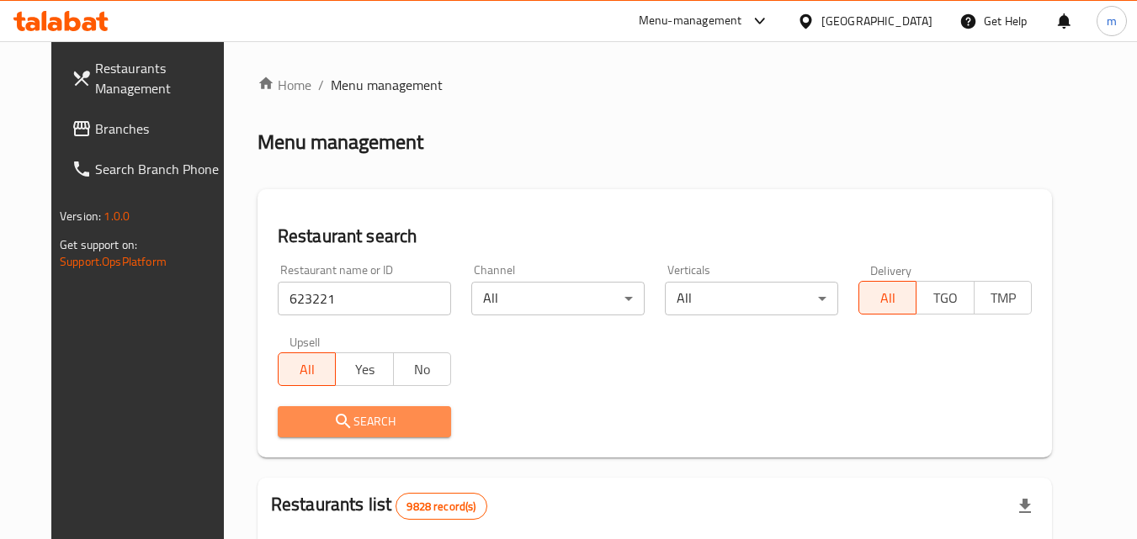
click at [336, 421] on icon "submit" at bounding box center [343, 421] width 14 height 14
